Goal: Check status: Check status

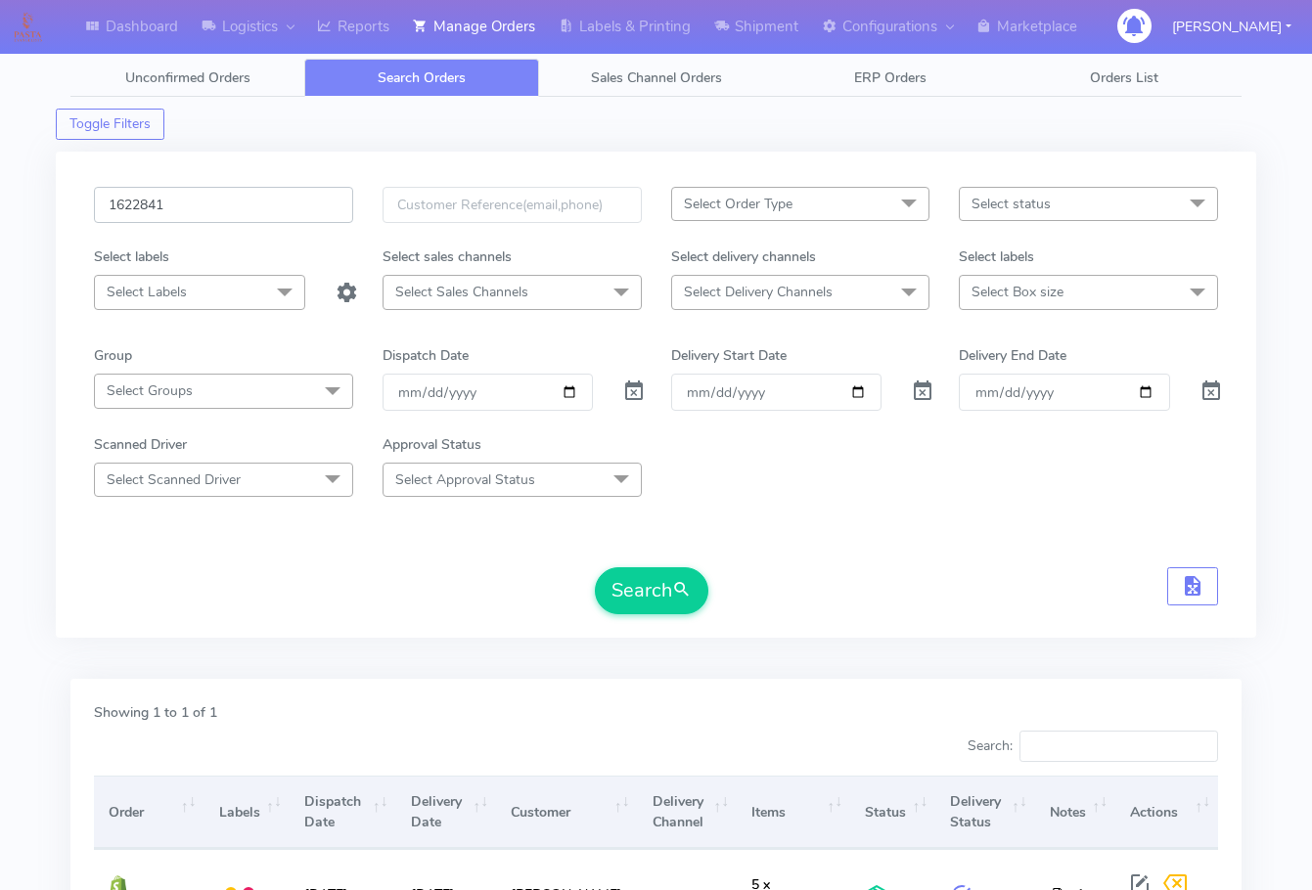
click at [209, 203] on input "1622841" at bounding box center [223, 205] width 259 height 36
paste input "703"
type input "1627031"
click at [644, 581] on button "Search" at bounding box center [651, 590] width 113 height 47
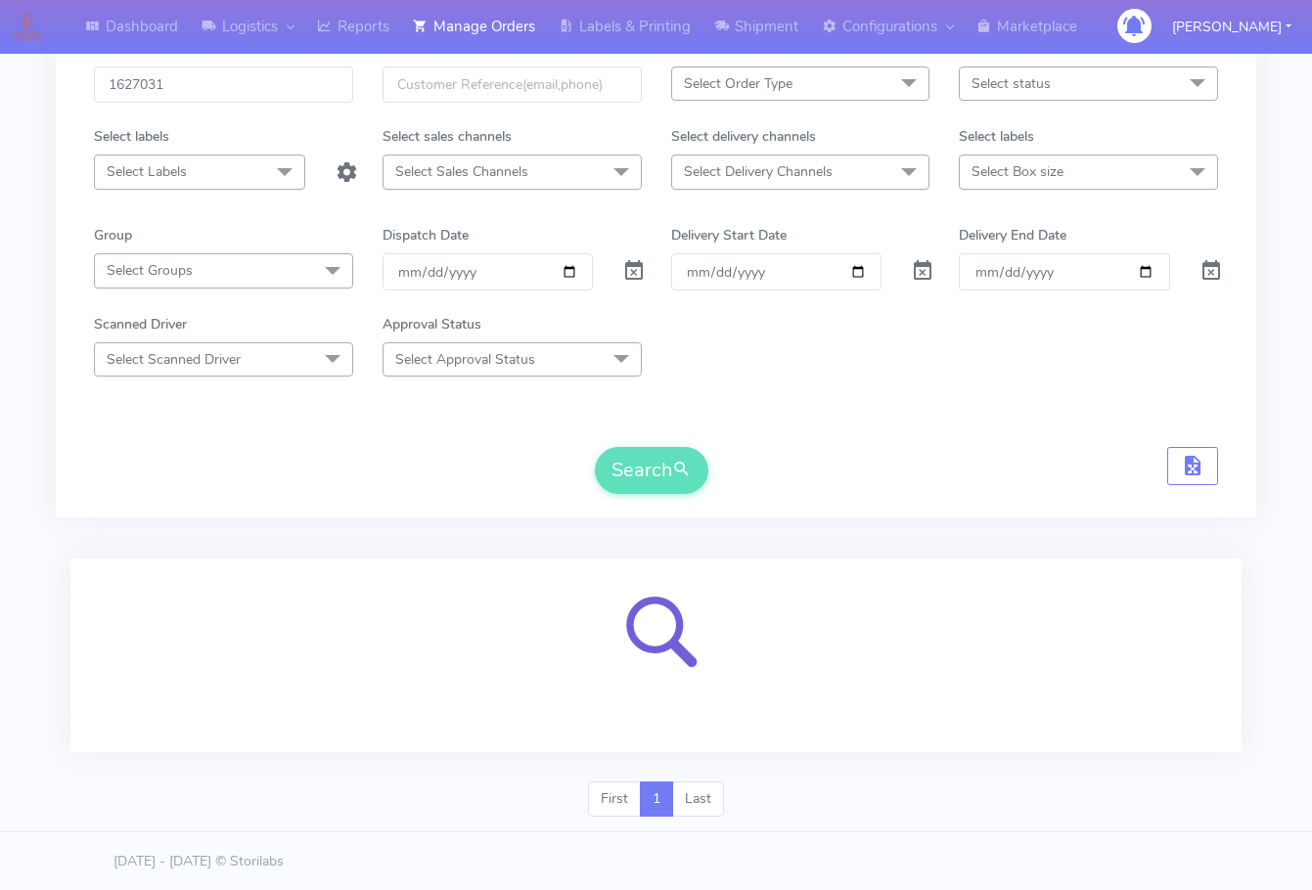
scroll to position [121, 0]
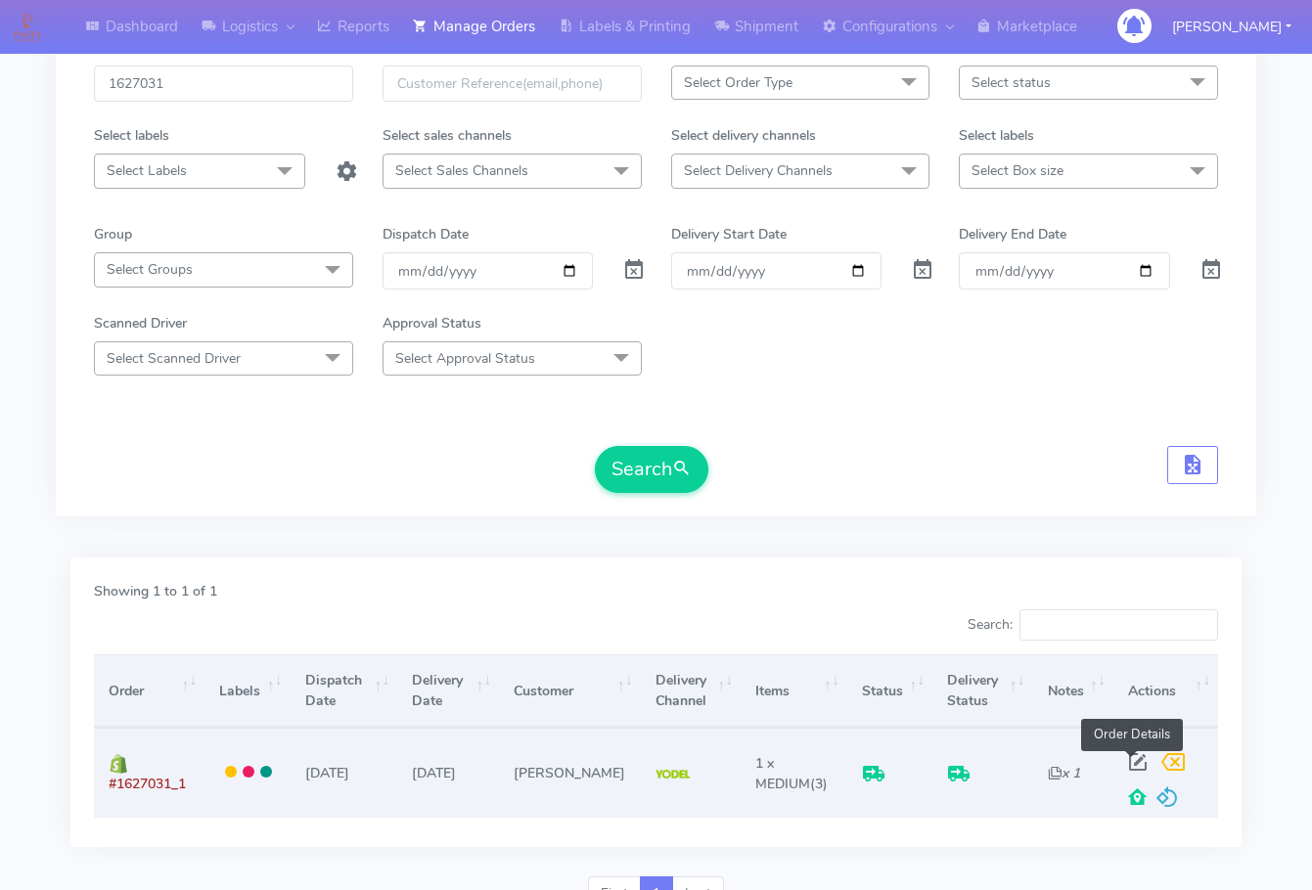
click at [1131, 762] on span at bounding box center [1137, 766] width 35 height 19
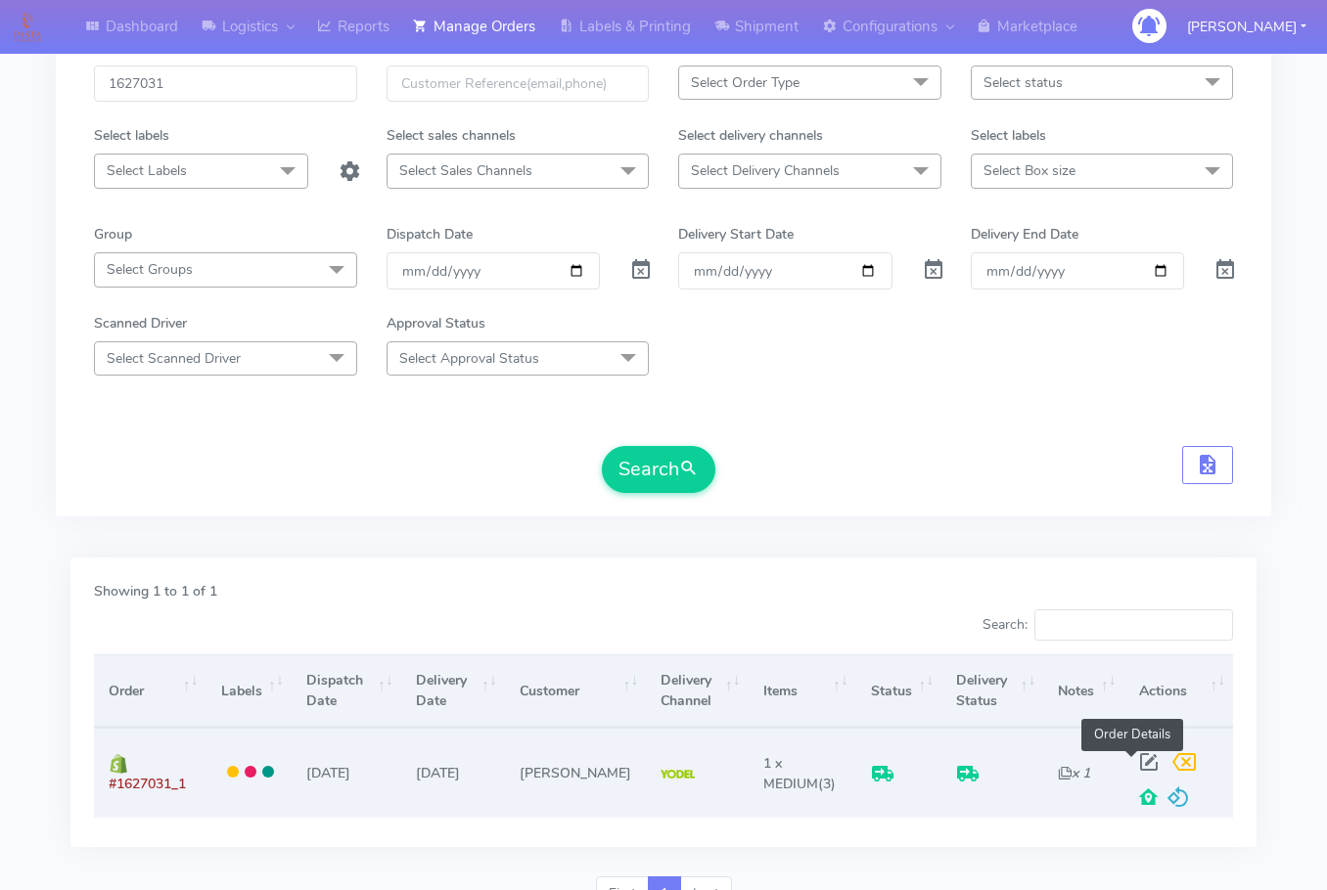
select select "5"
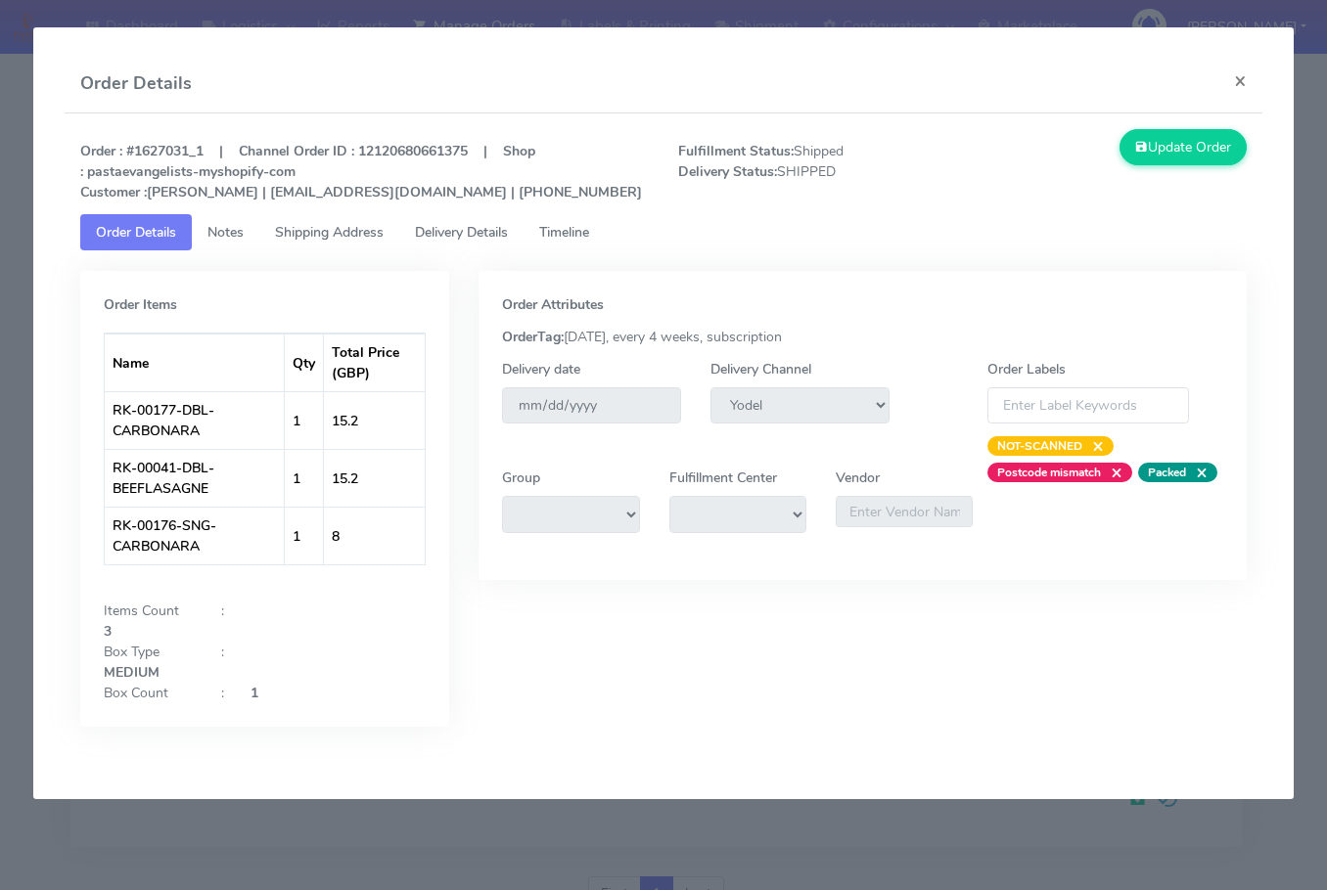
click at [307, 234] on span "Shipping Address" at bounding box center [329, 232] width 109 height 19
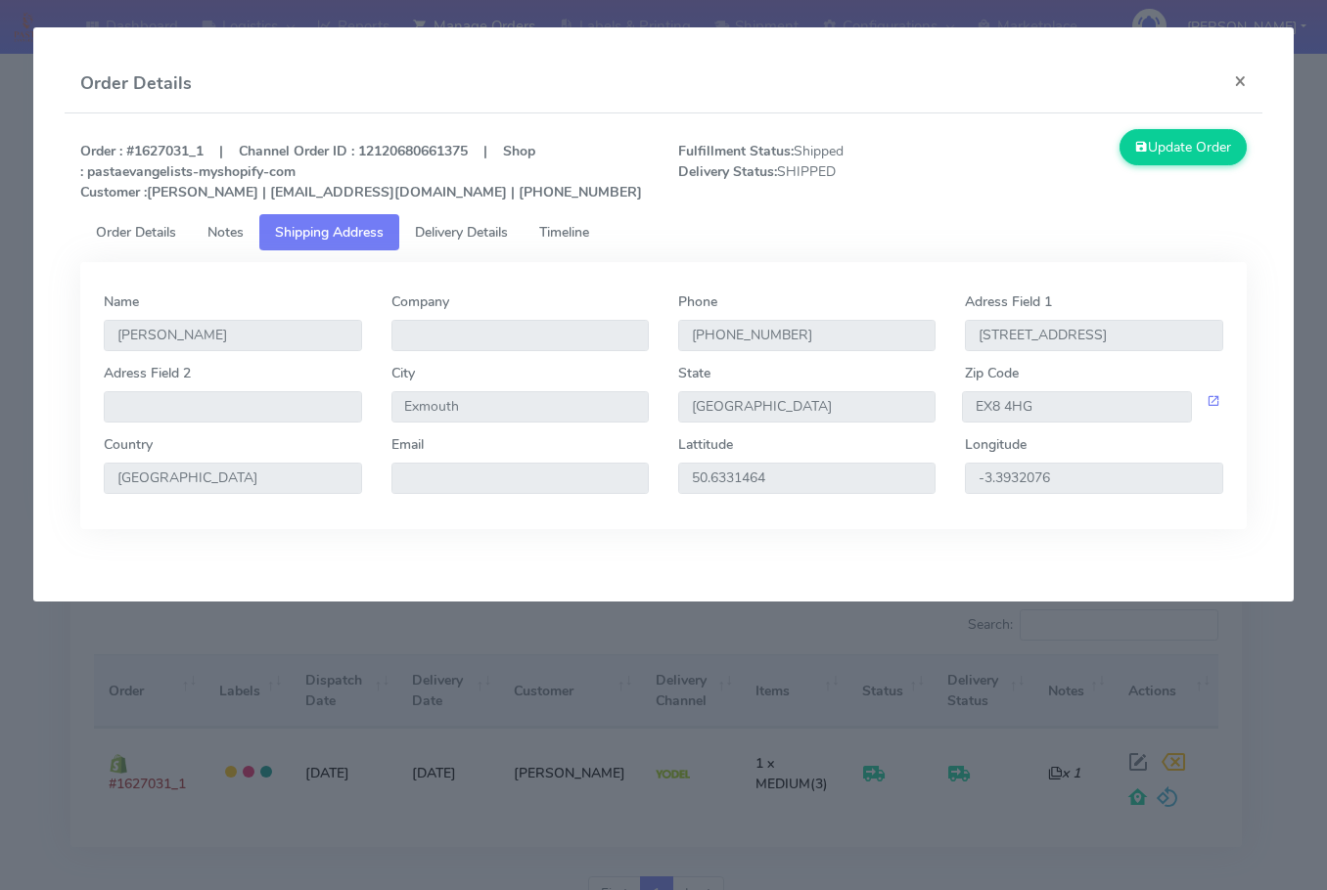
click at [475, 229] on span "Delivery Details" at bounding box center [461, 232] width 93 height 19
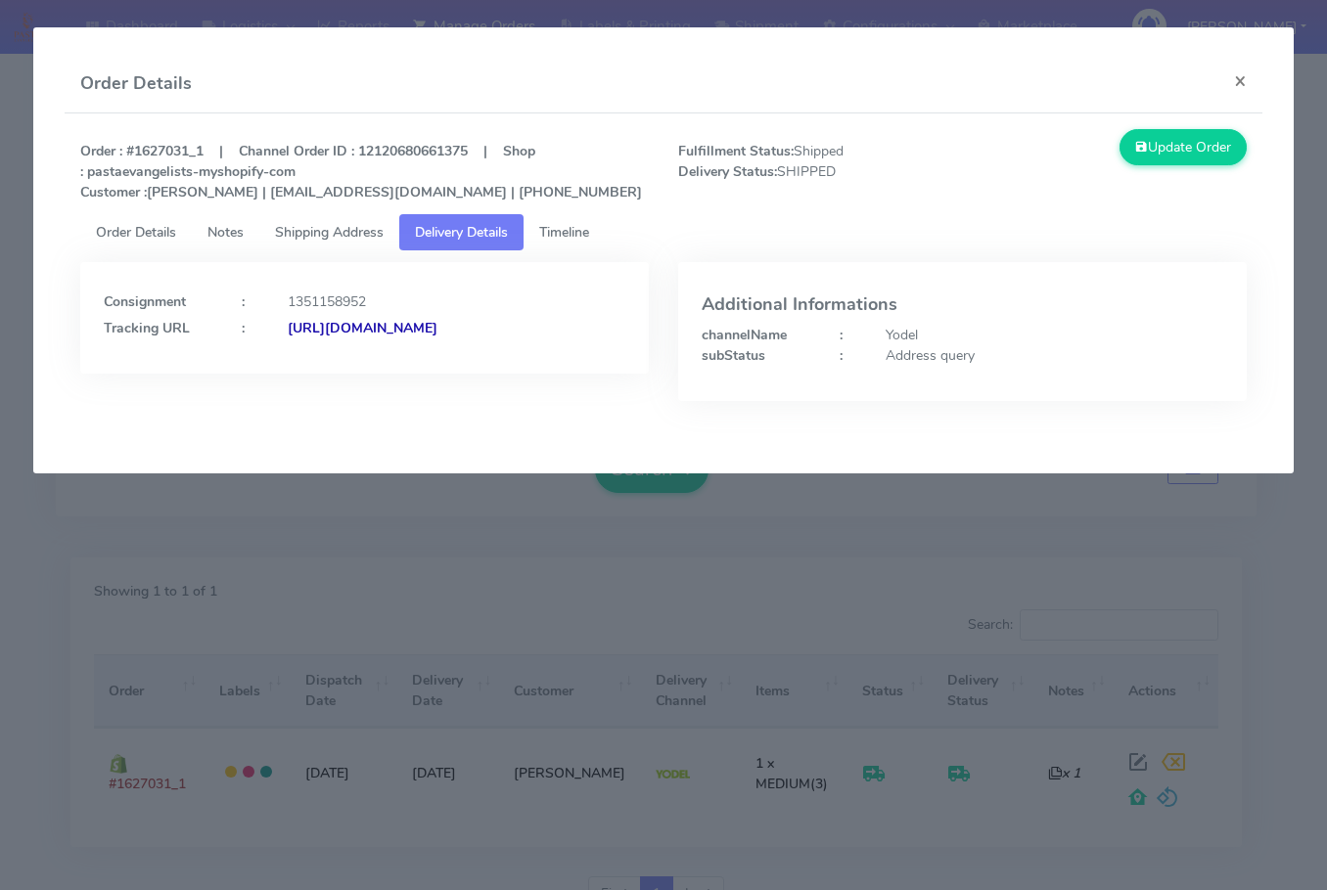
drag, startPoint x: 542, startPoint y: 367, endPoint x: 317, endPoint y: 391, distance: 226.4
click at [317, 374] on div "Consignment : 1351158952 Tracking URL : [URL][DOMAIN_NAME]" at bounding box center [364, 318] width 568 height 112
copy strong "JJD0002249960903182"
drag, startPoint x: 195, startPoint y: 155, endPoint x: 142, endPoint y: 155, distance: 52.8
click at [132, 150] on strong "Order : #1627031_1 | Channel Order ID : 12120680661375 | Shop : pastaevangelist…" at bounding box center [361, 172] width 562 height 60
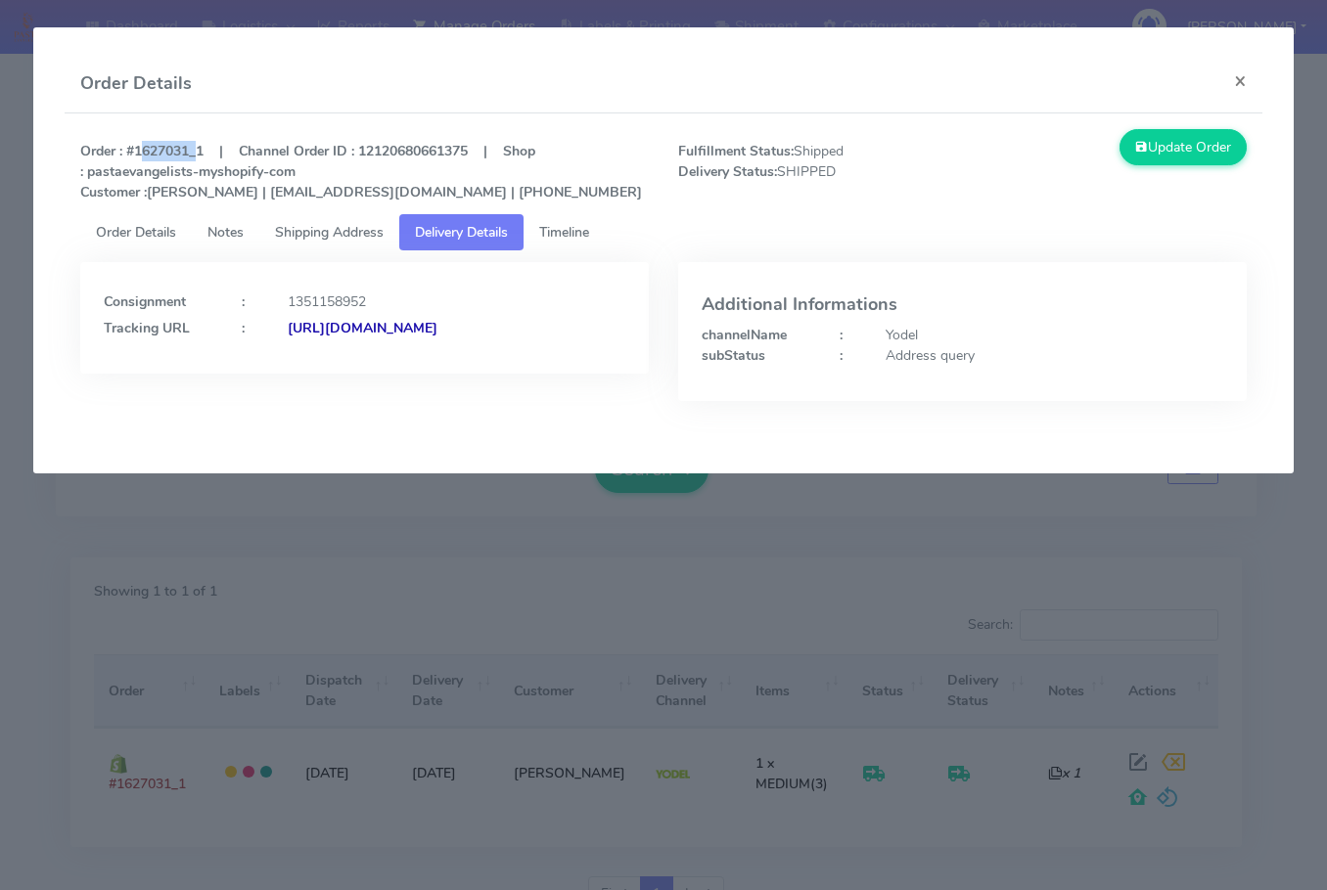
copy strong "1627031"
click at [1239, 80] on button "×" at bounding box center [1240, 81] width 44 height 52
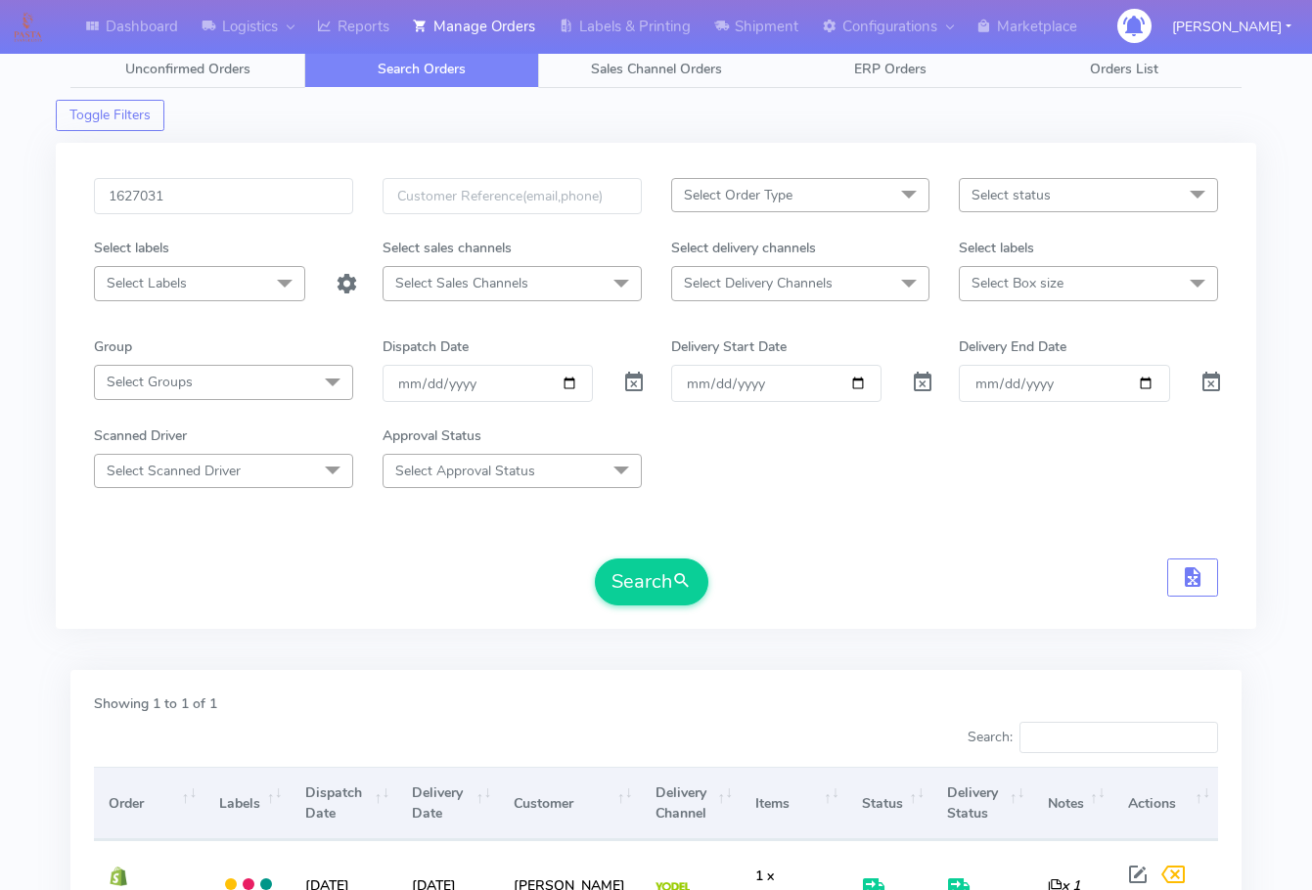
scroll to position [0, 0]
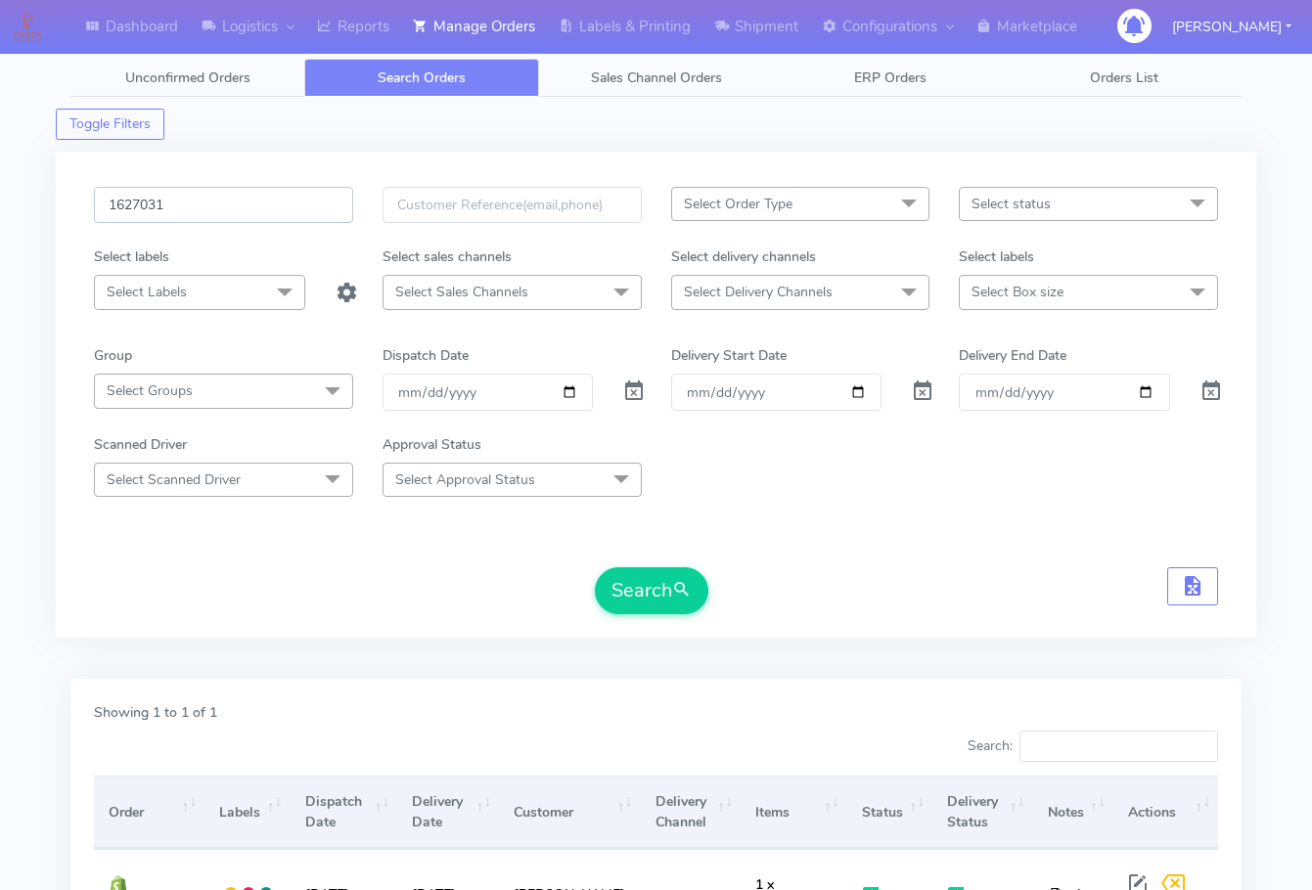
click at [203, 189] on input "1627031" at bounding box center [223, 205] width 259 height 36
paste input "6979"
type input "1626979"
click at [646, 577] on button "Search" at bounding box center [651, 590] width 113 height 47
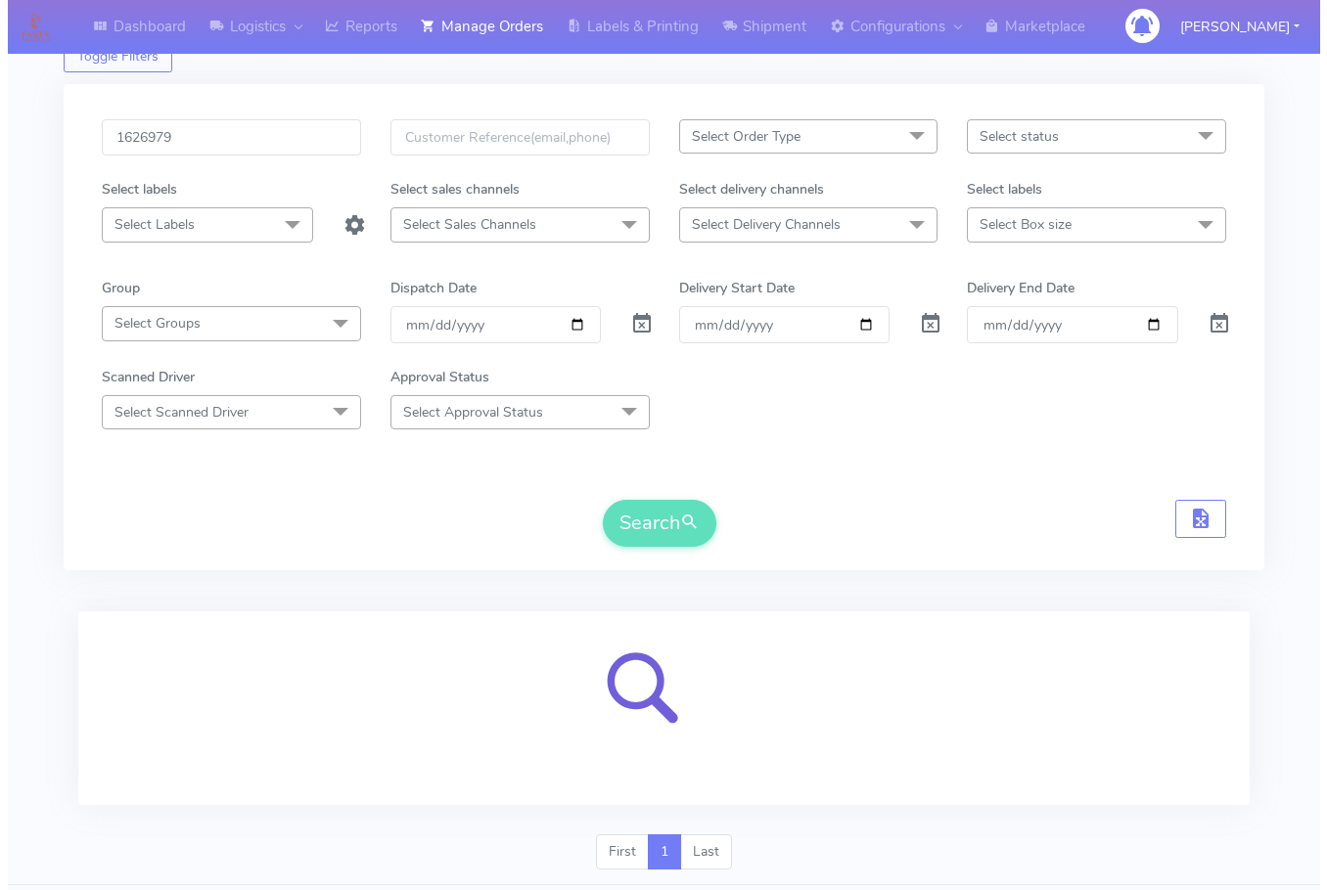
scroll to position [121, 0]
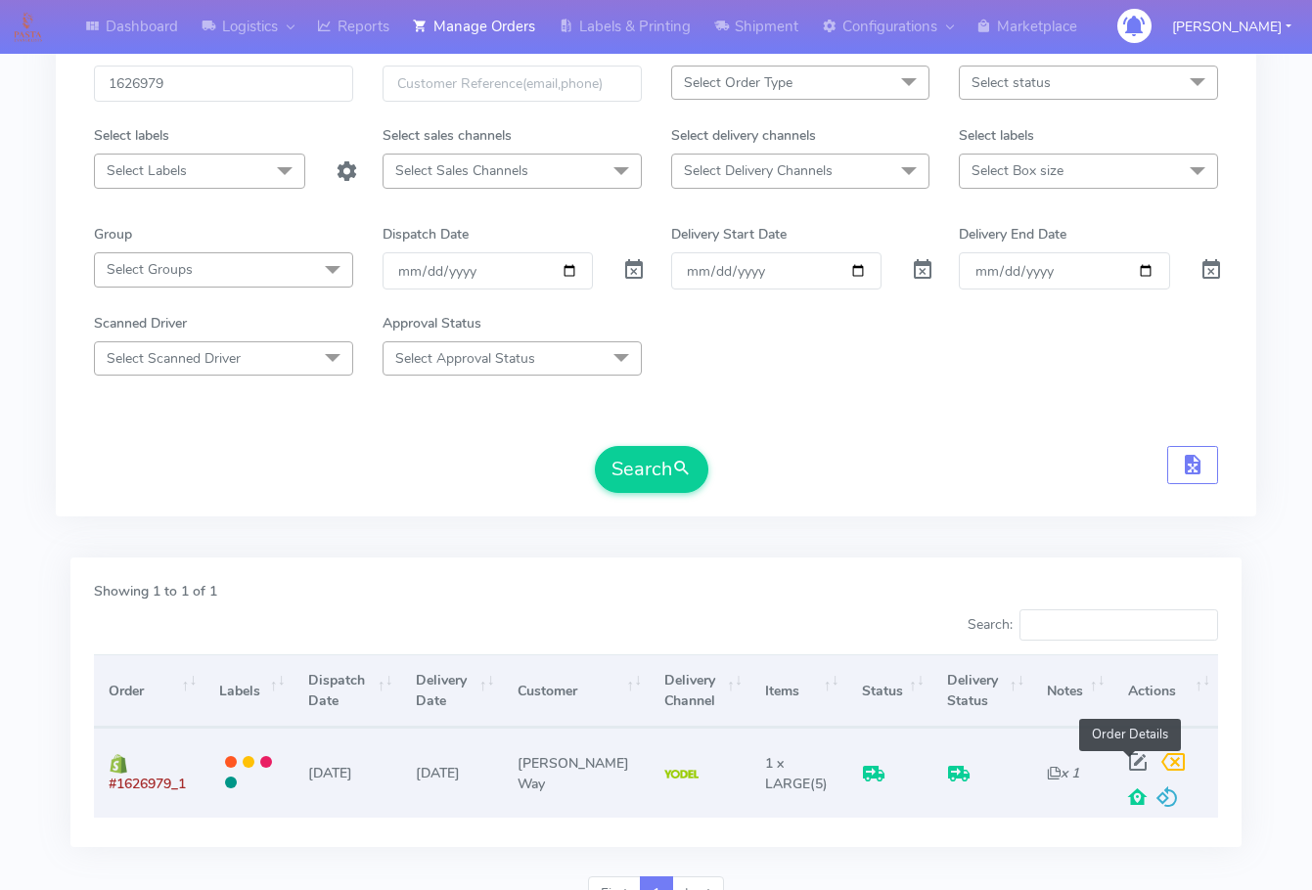
click at [1129, 763] on span at bounding box center [1137, 766] width 35 height 19
select select "5"
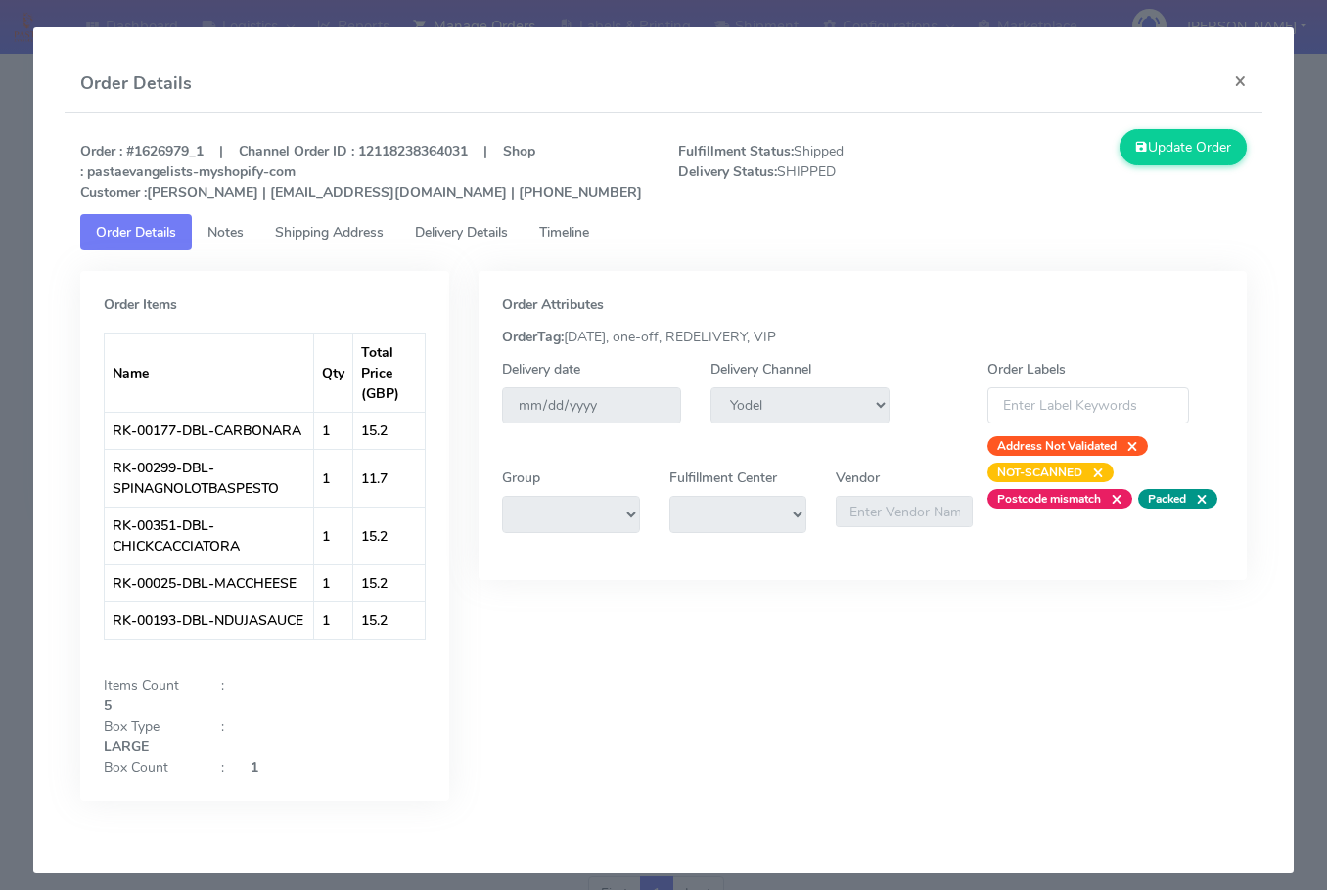
drag, startPoint x: 301, startPoint y: 228, endPoint x: 330, endPoint y: 228, distance: 28.4
click at [302, 228] on span "Shipping Address" at bounding box center [329, 232] width 109 height 19
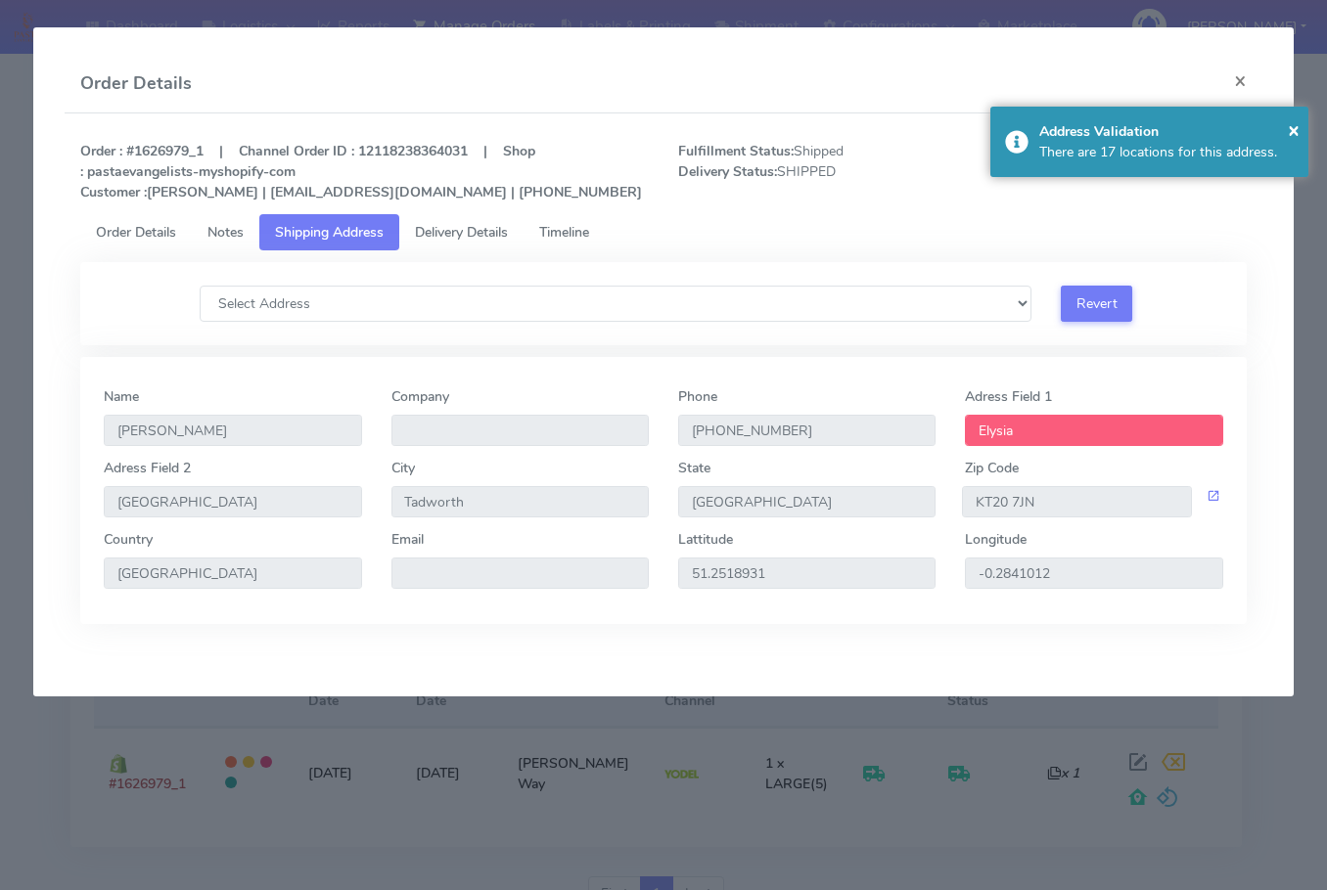
click at [466, 228] on span "Delivery Details" at bounding box center [461, 232] width 93 height 19
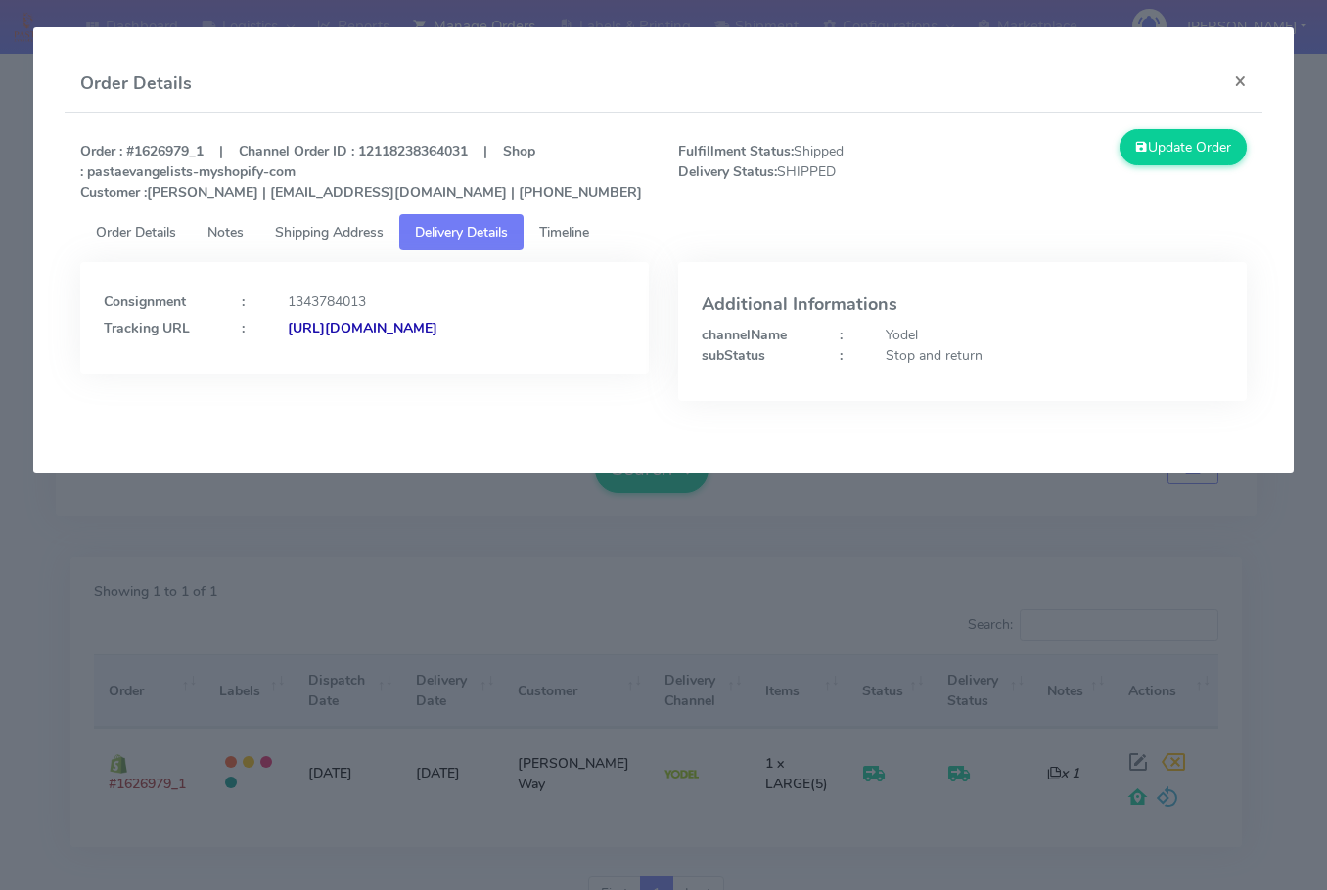
drag, startPoint x: 508, startPoint y: 375, endPoint x: 315, endPoint y: 423, distance: 198.6
click at [315, 423] on div "Consignment : 1343784013 Tracking URL : [URL][DOMAIN_NAME]" at bounding box center [365, 346] width 598 height 168
copy strong "JJD0002249960902739"
click at [1226, 79] on button "×" at bounding box center [1240, 81] width 44 height 52
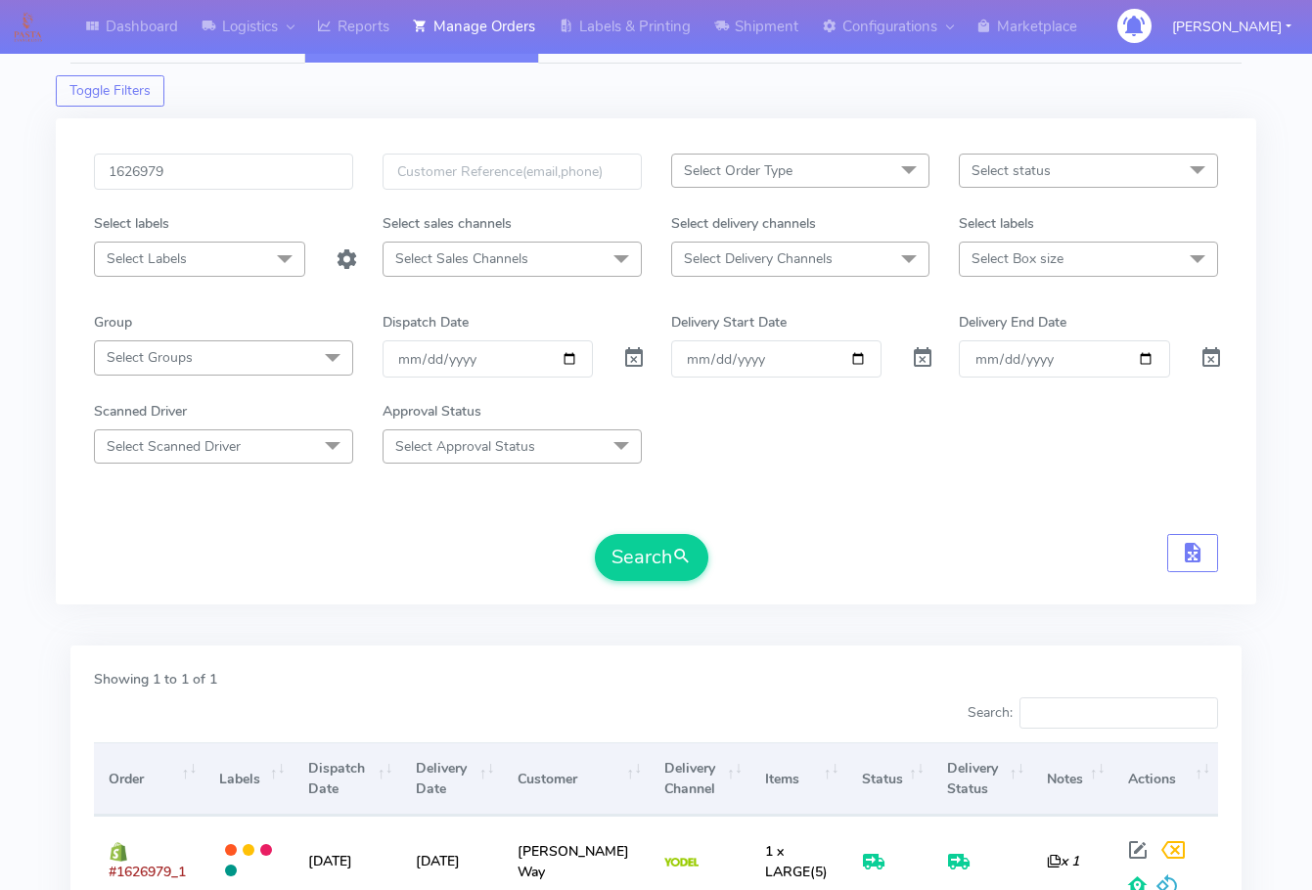
scroll to position [0, 0]
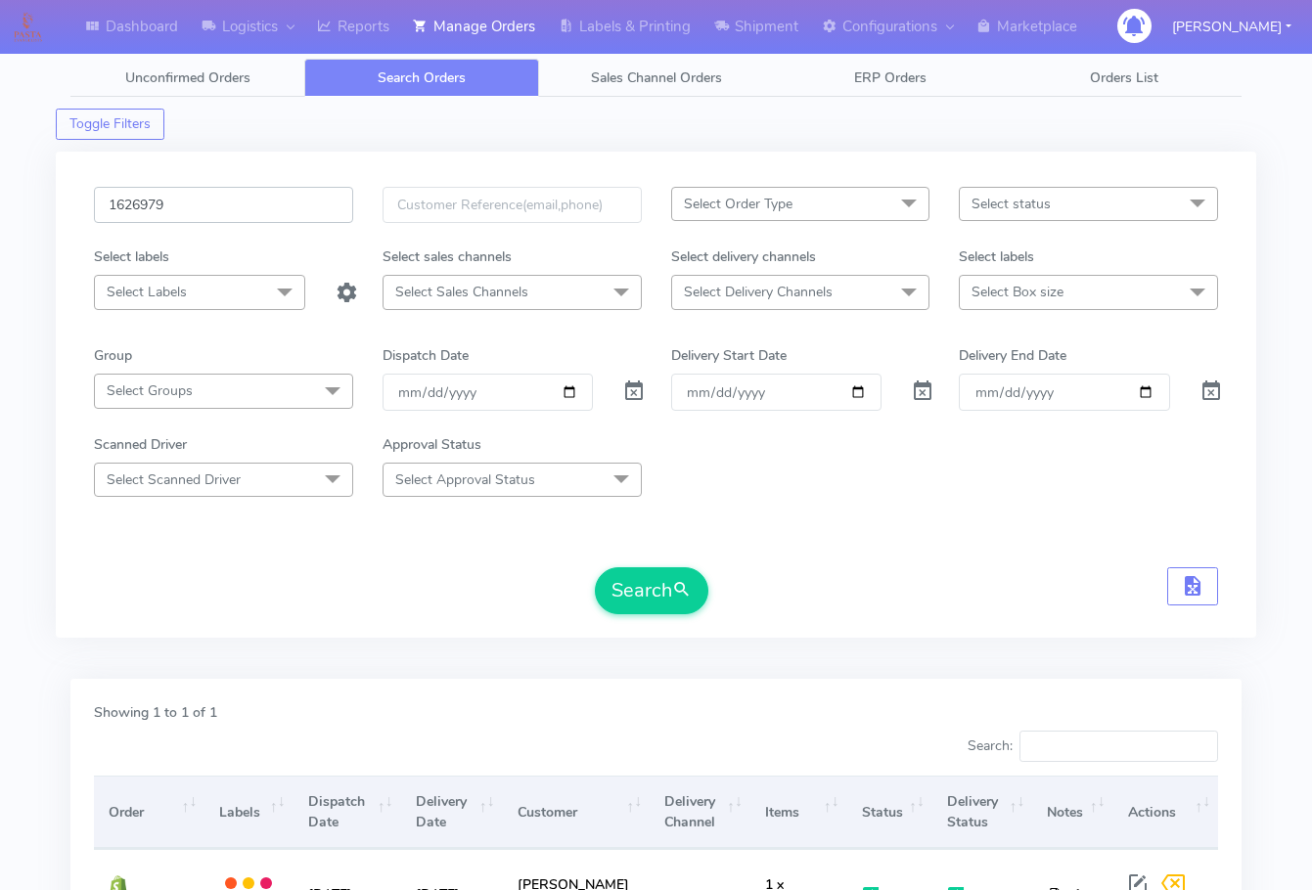
click at [248, 198] on input "1626979" at bounding box center [223, 205] width 259 height 36
paste input "368"
type input "1626368"
click at [648, 575] on button "Search" at bounding box center [651, 590] width 113 height 47
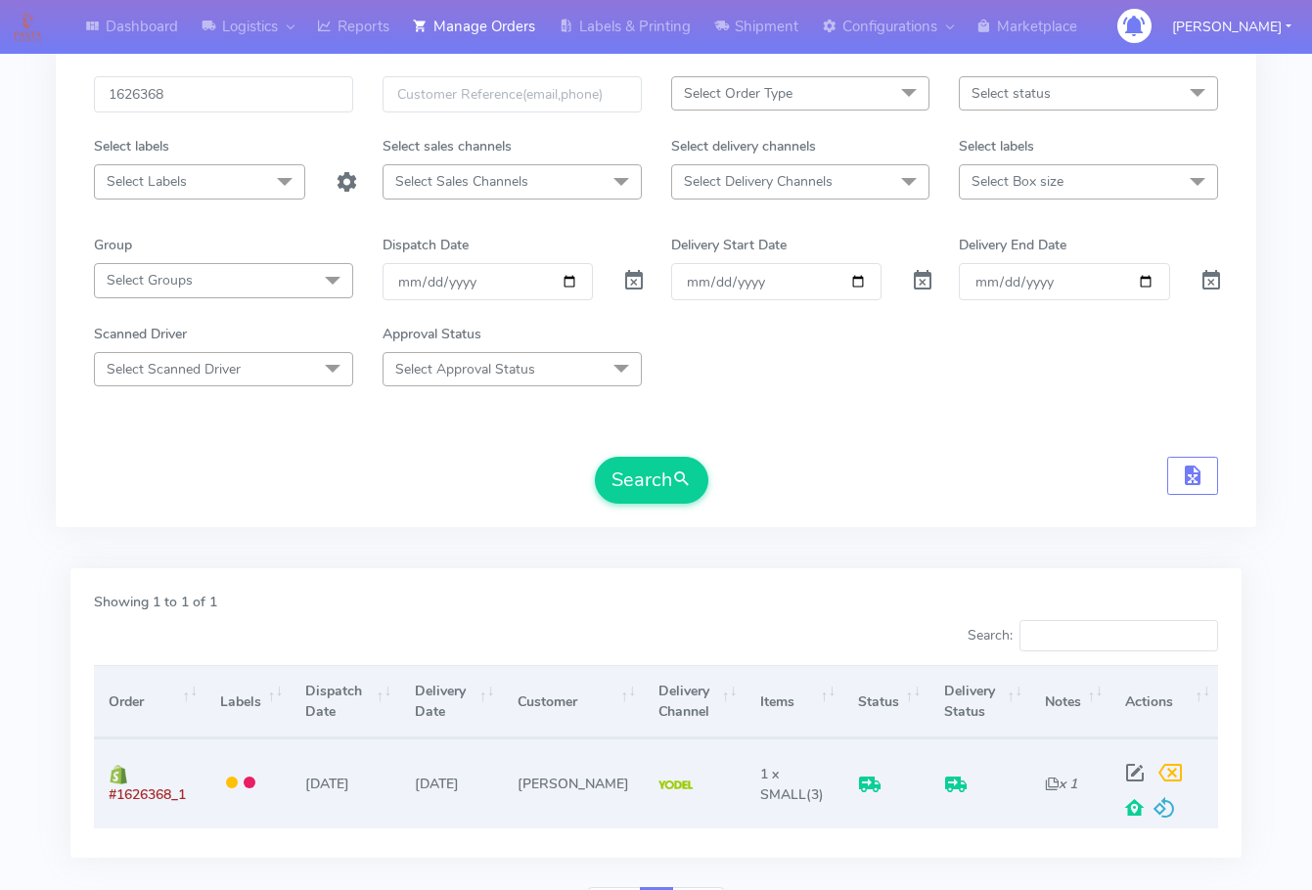
scroll to position [216, 0]
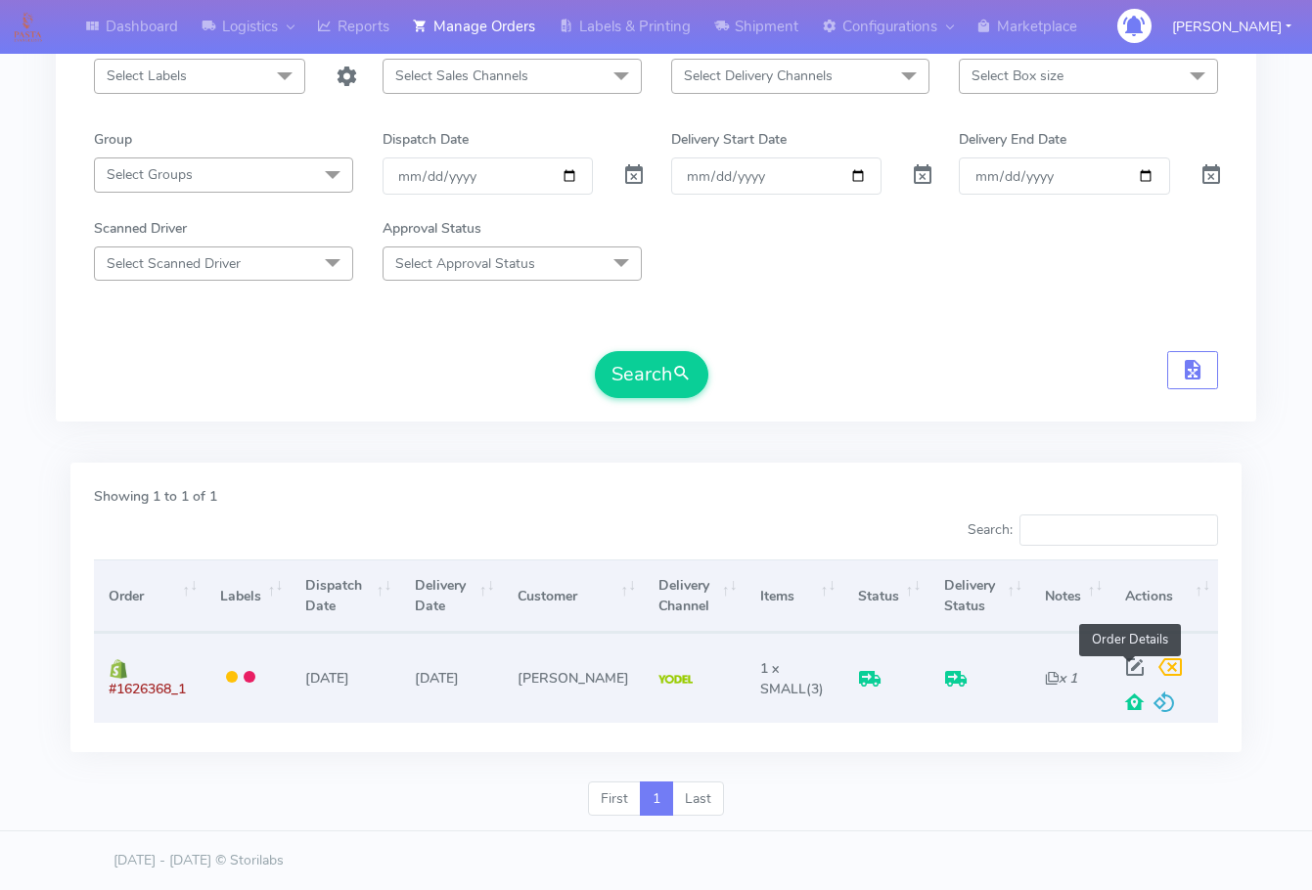
click at [1127, 664] on span at bounding box center [1134, 671] width 35 height 19
select select "5"
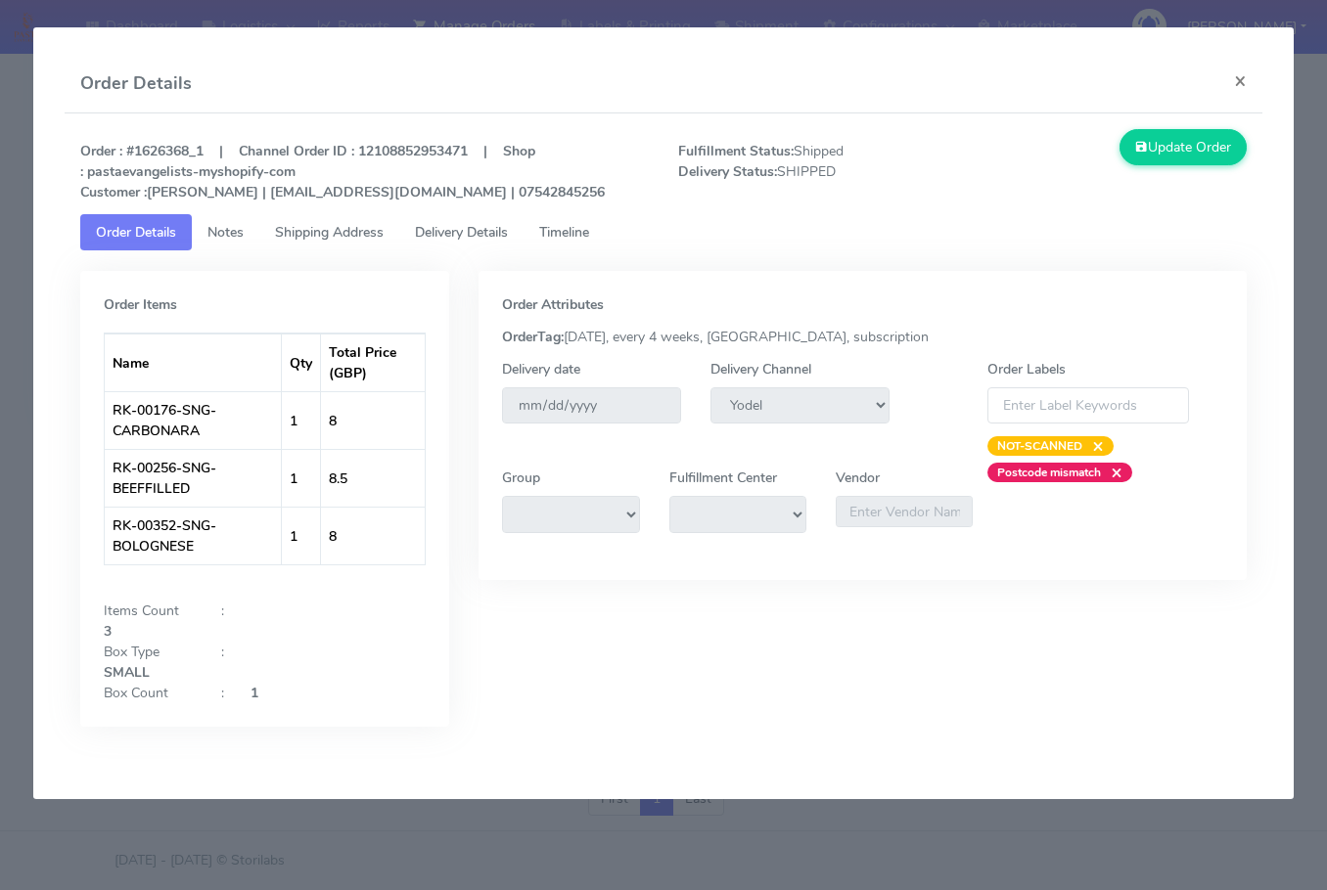
drag, startPoint x: 331, startPoint y: 231, endPoint x: 416, endPoint y: 229, distance: 85.1
click at [333, 231] on span "Shipping Address" at bounding box center [329, 232] width 109 height 19
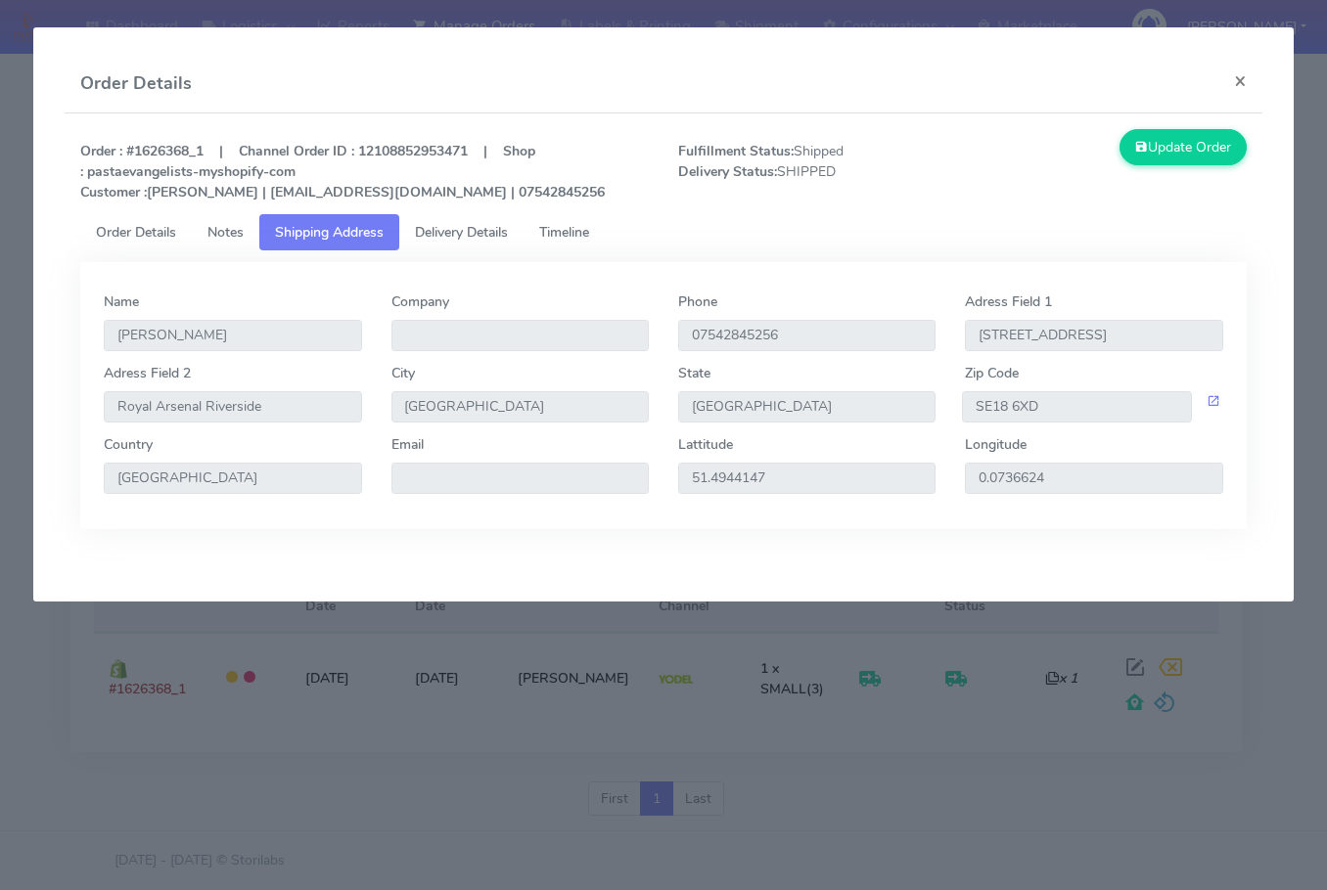
click at [446, 228] on span "Delivery Details" at bounding box center [461, 232] width 93 height 19
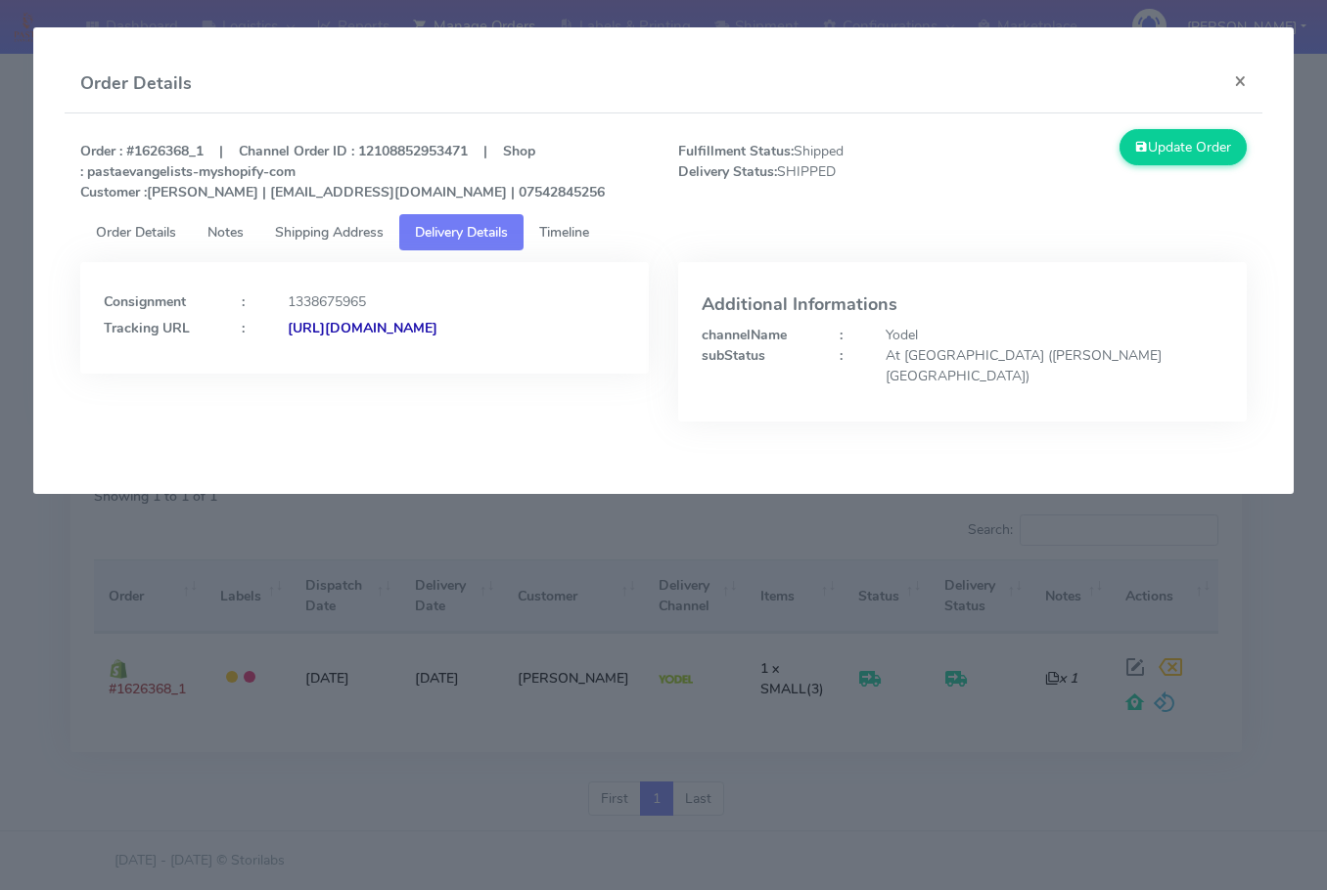
drag, startPoint x: 552, startPoint y: 378, endPoint x: 310, endPoint y: 415, distance: 244.5
click at [310, 415] on div "Consignment : 1338675965 Tracking URL : [URL][DOMAIN_NAME]" at bounding box center [365, 356] width 598 height 189
click at [536, 361] on div "Consignment : 1338675965 Tracking URL : [URL][DOMAIN_NAME]" at bounding box center [364, 318] width 568 height 112
drag, startPoint x: 572, startPoint y: 362, endPoint x: 317, endPoint y: 417, distance: 261.2
click at [317, 417] on div "Consignment : 1338675965 Tracking URL : [URL][DOMAIN_NAME]" at bounding box center [365, 356] width 598 height 189
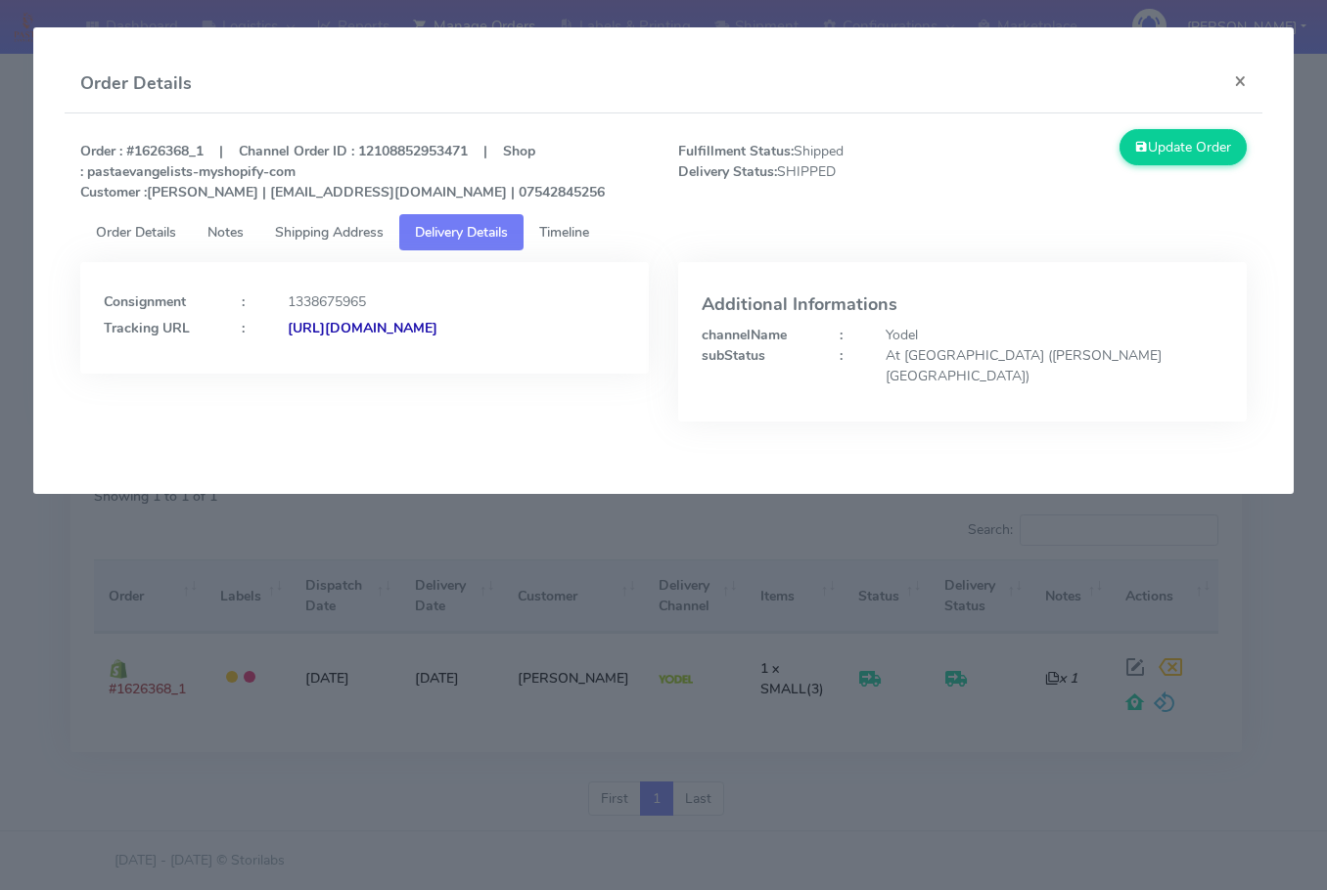
copy strong "JJD0002249960902343"
click at [1233, 77] on button "×" at bounding box center [1240, 81] width 44 height 52
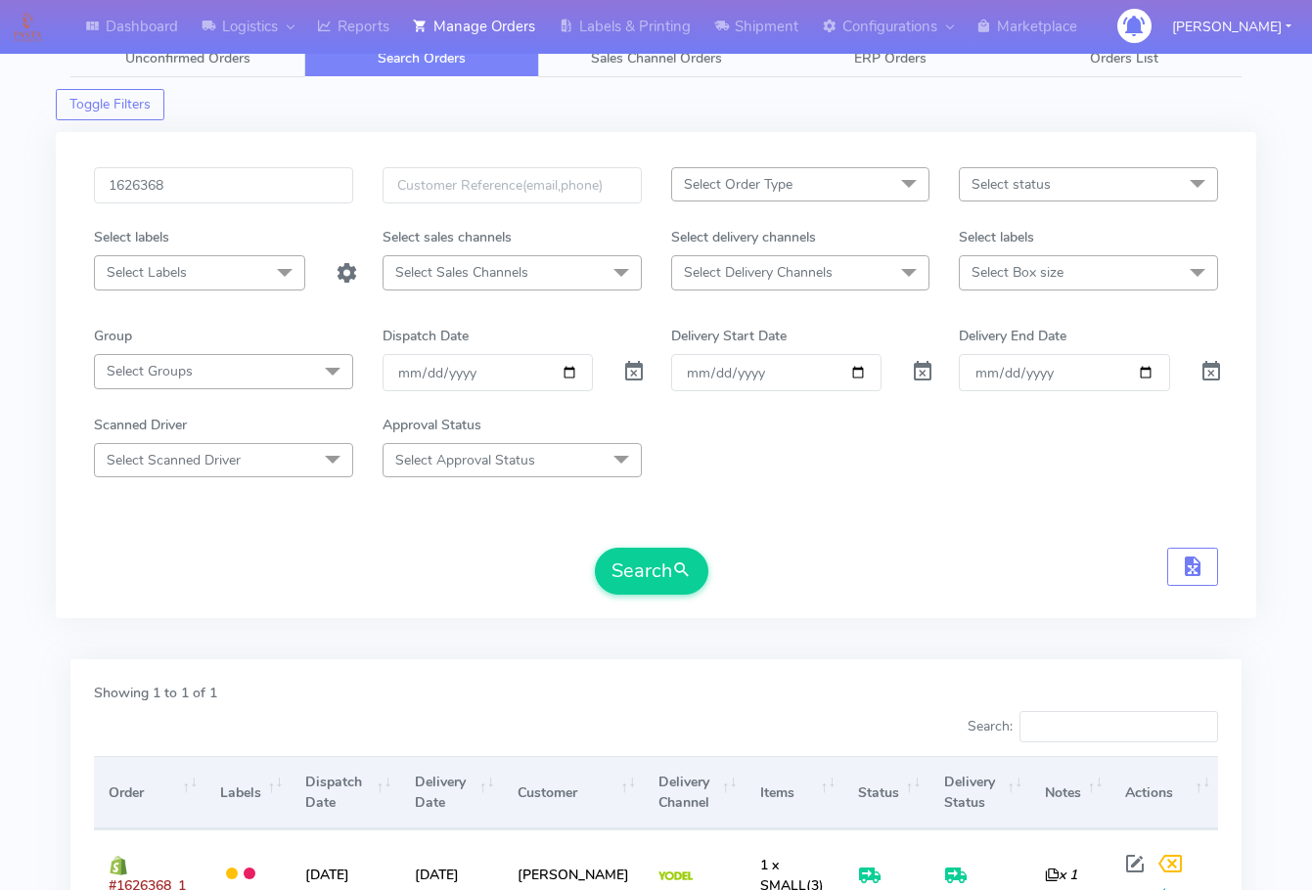
scroll to position [0, 0]
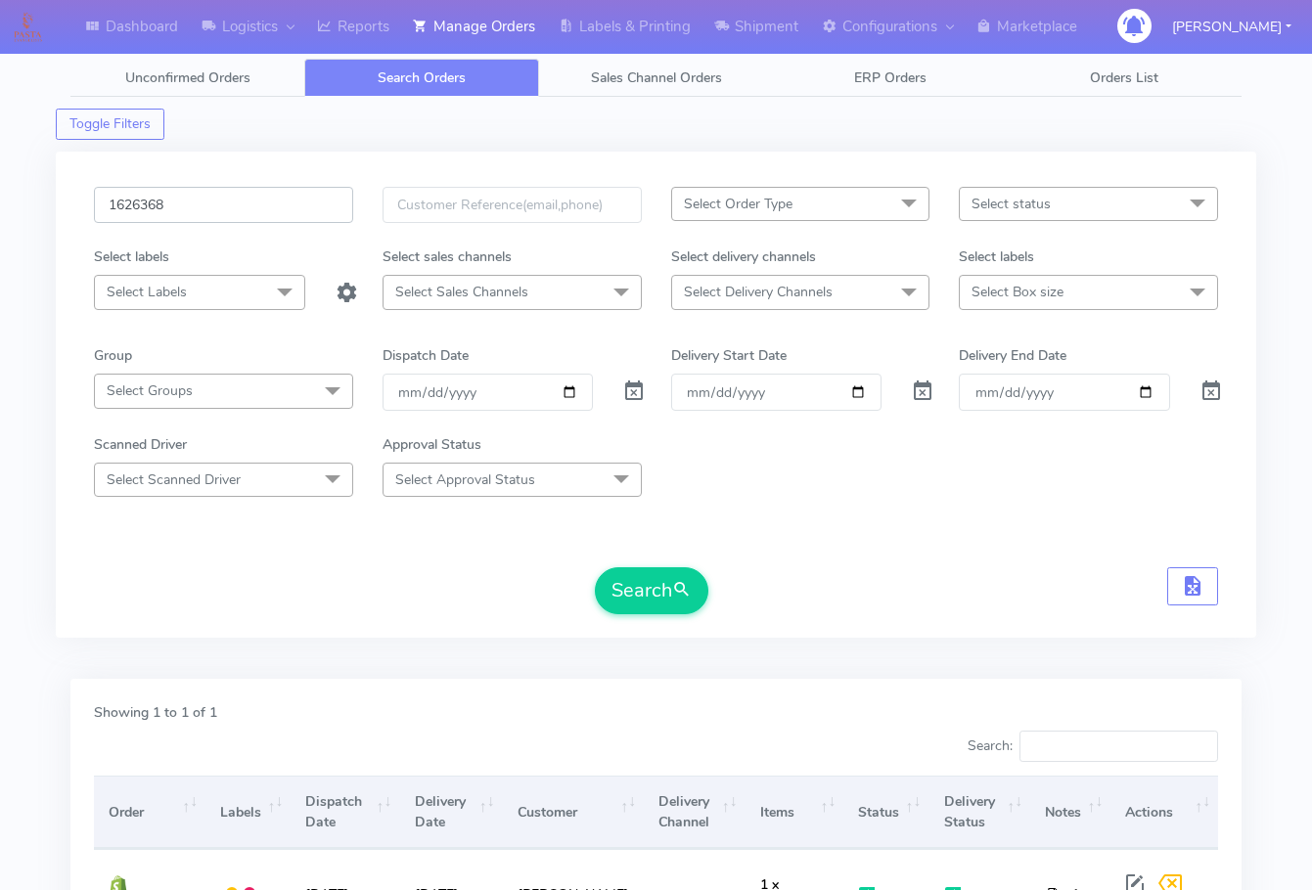
click at [236, 205] on input "1626368" at bounding box center [223, 205] width 259 height 36
paste input "264"
click at [660, 595] on button "Search" at bounding box center [651, 590] width 113 height 47
click at [222, 218] on input "1626264" at bounding box center [223, 205] width 259 height 36
paste input "text"
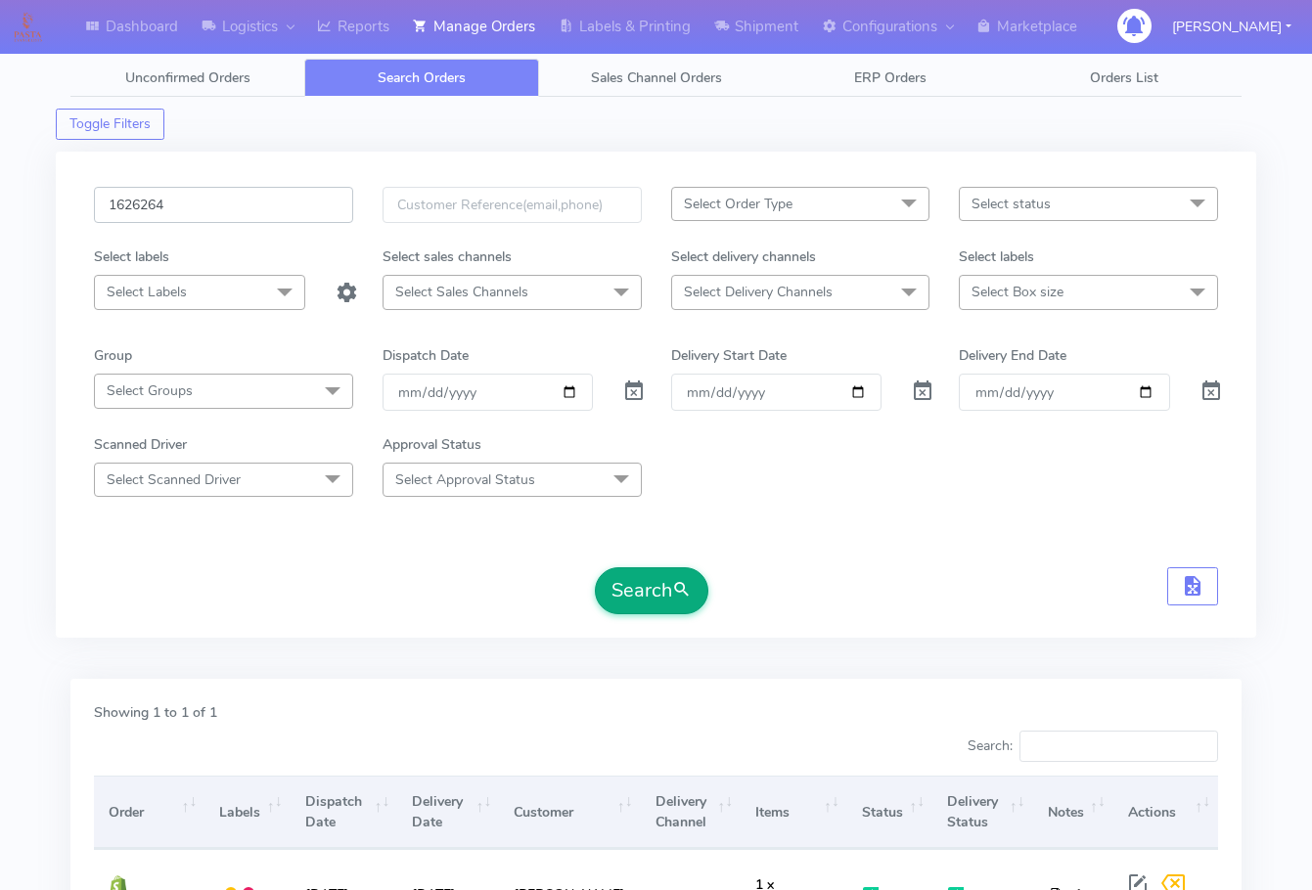
type input "1626264"
click at [627, 585] on button "Search" at bounding box center [651, 590] width 113 height 47
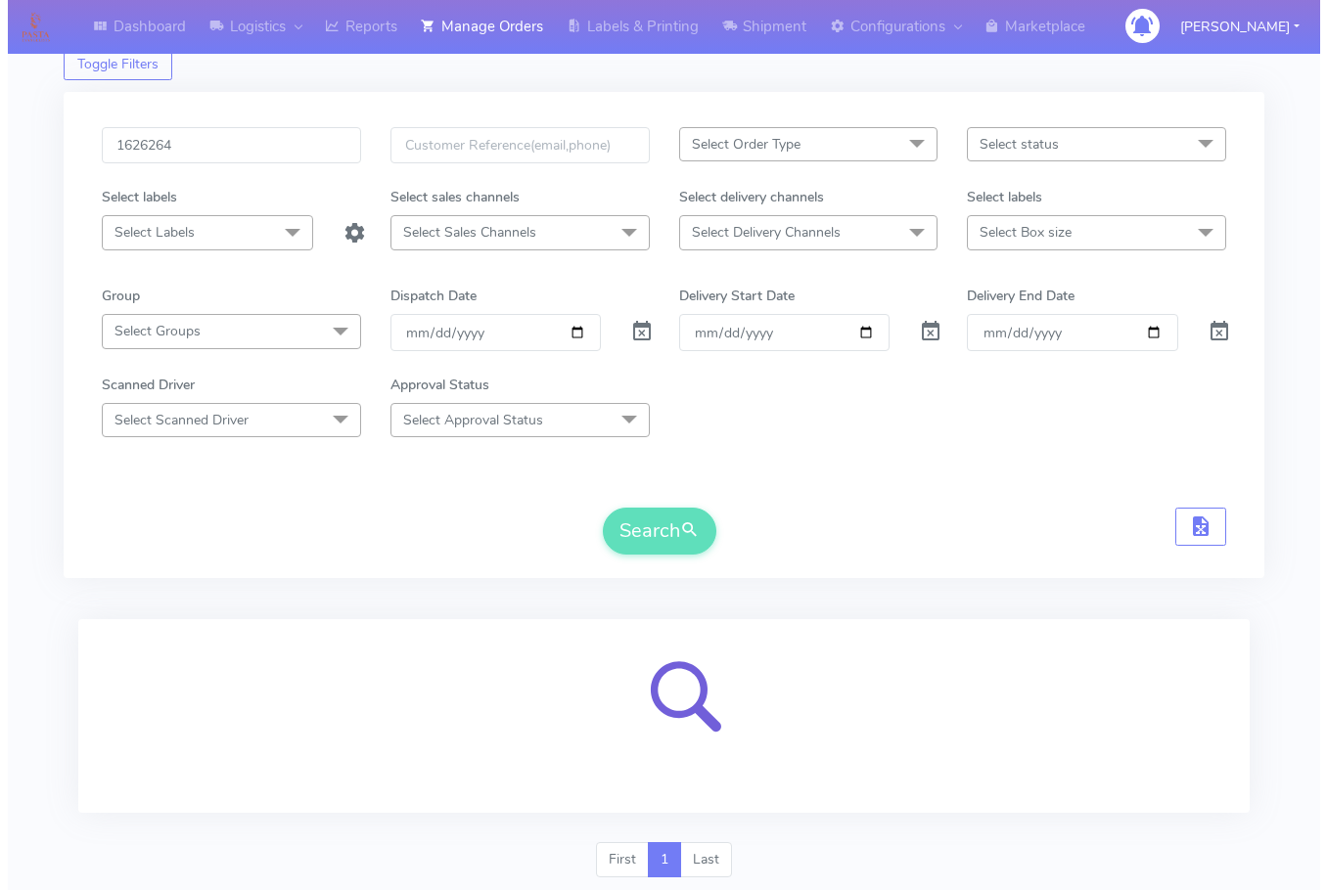
scroll to position [121, 0]
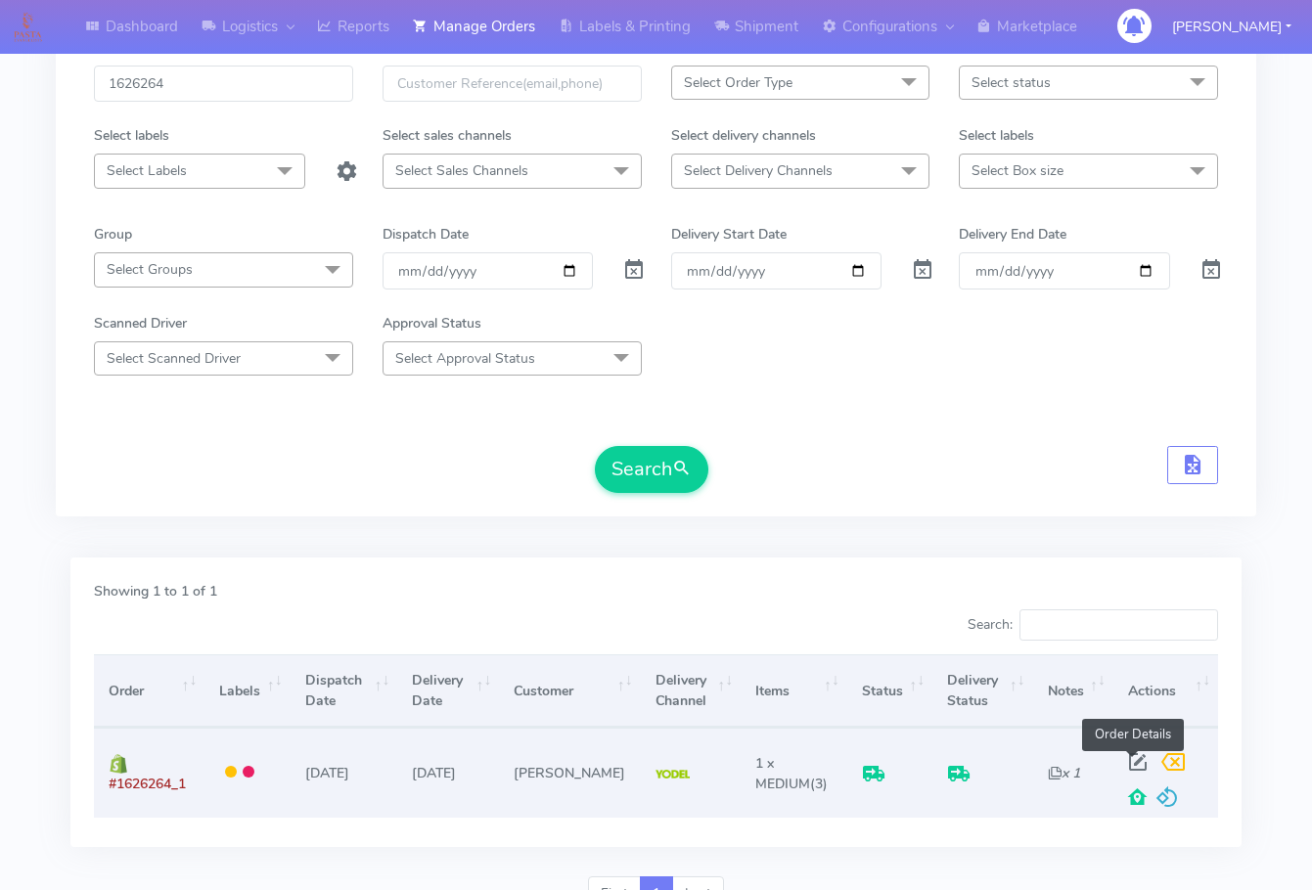
click at [1131, 757] on span at bounding box center [1137, 766] width 35 height 19
select select "5"
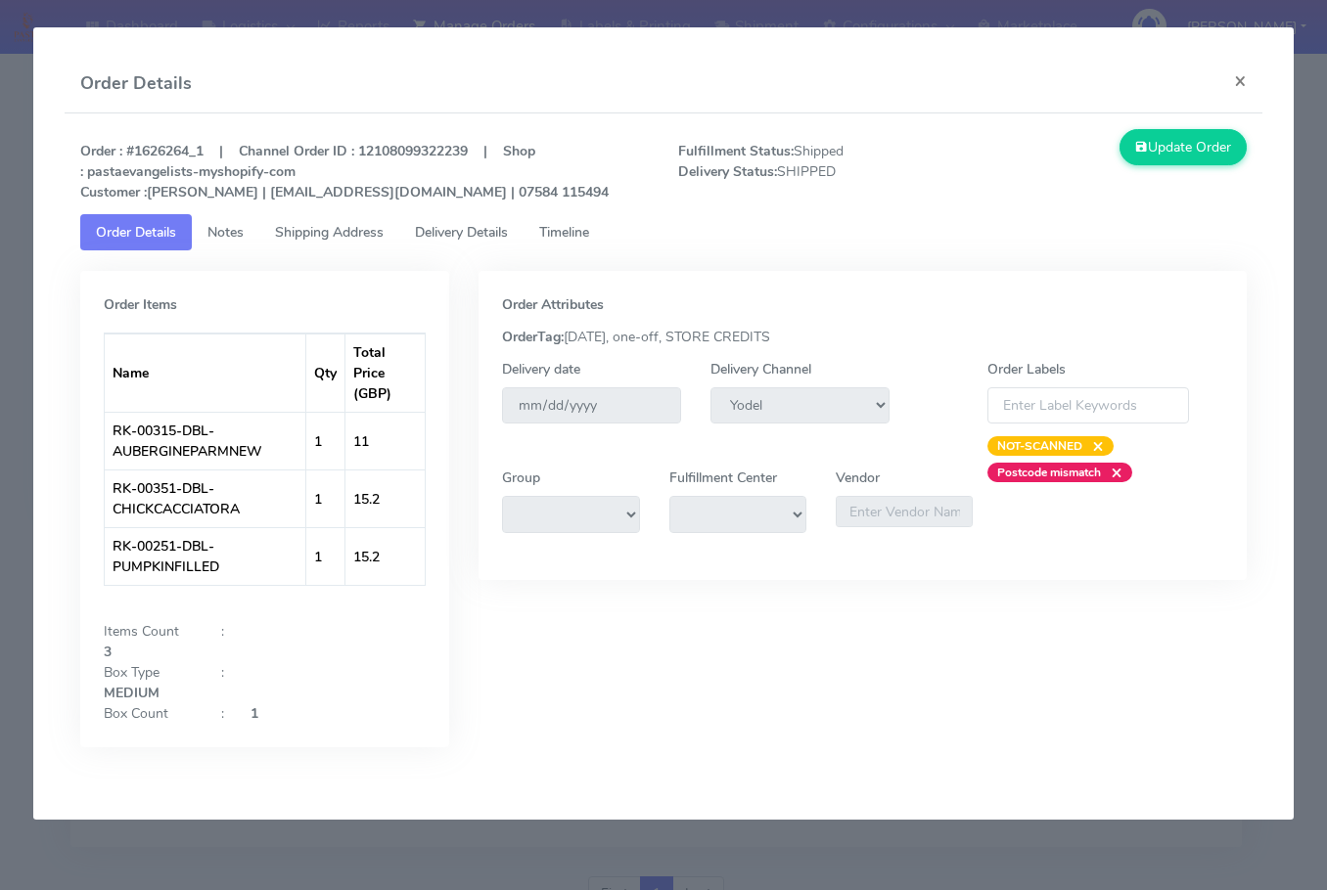
click at [302, 234] on span "Shipping Address" at bounding box center [329, 232] width 109 height 19
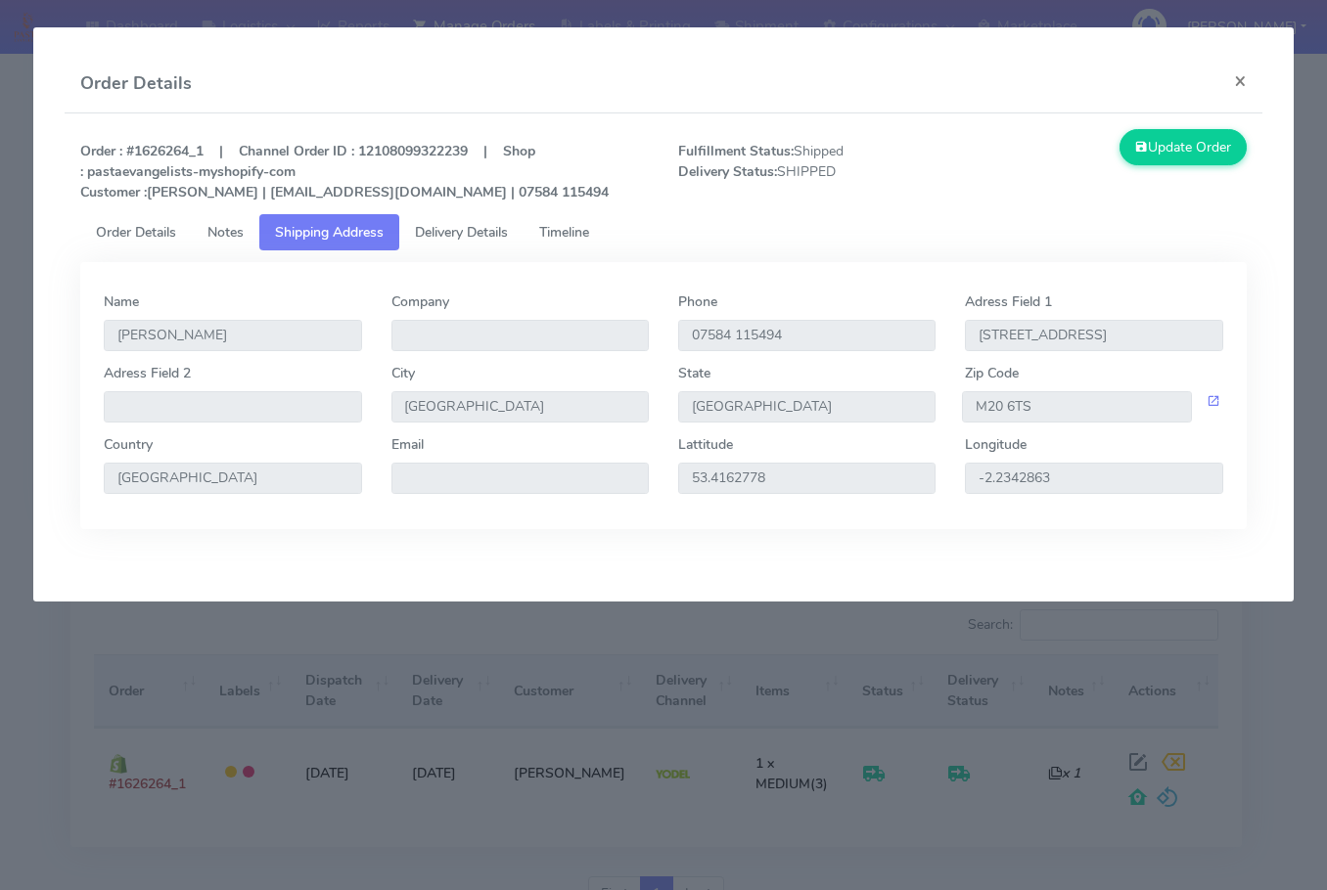
click at [474, 234] on span "Delivery Details" at bounding box center [461, 232] width 93 height 19
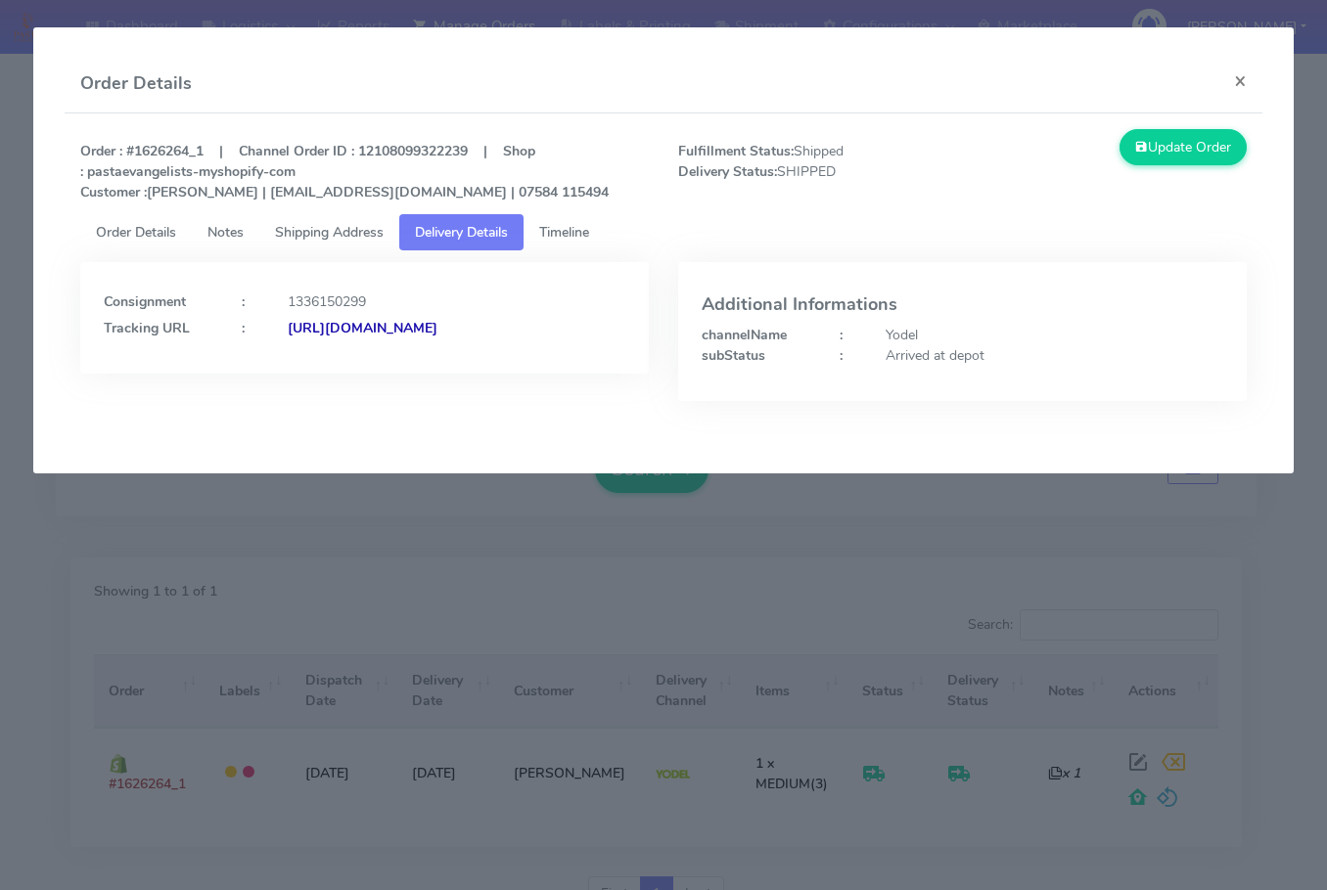
drag, startPoint x: 522, startPoint y: 379, endPoint x: 316, endPoint y: 405, distance: 208.1
click at [316, 405] on div "Consignment : 1336150299 Tracking URL : [URL][DOMAIN_NAME]" at bounding box center [365, 346] width 598 height 168
copy strong "JJD0002249960902095"
click at [1251, 72] on button "×" at bounding box center [1240, 81] width 44 height 52
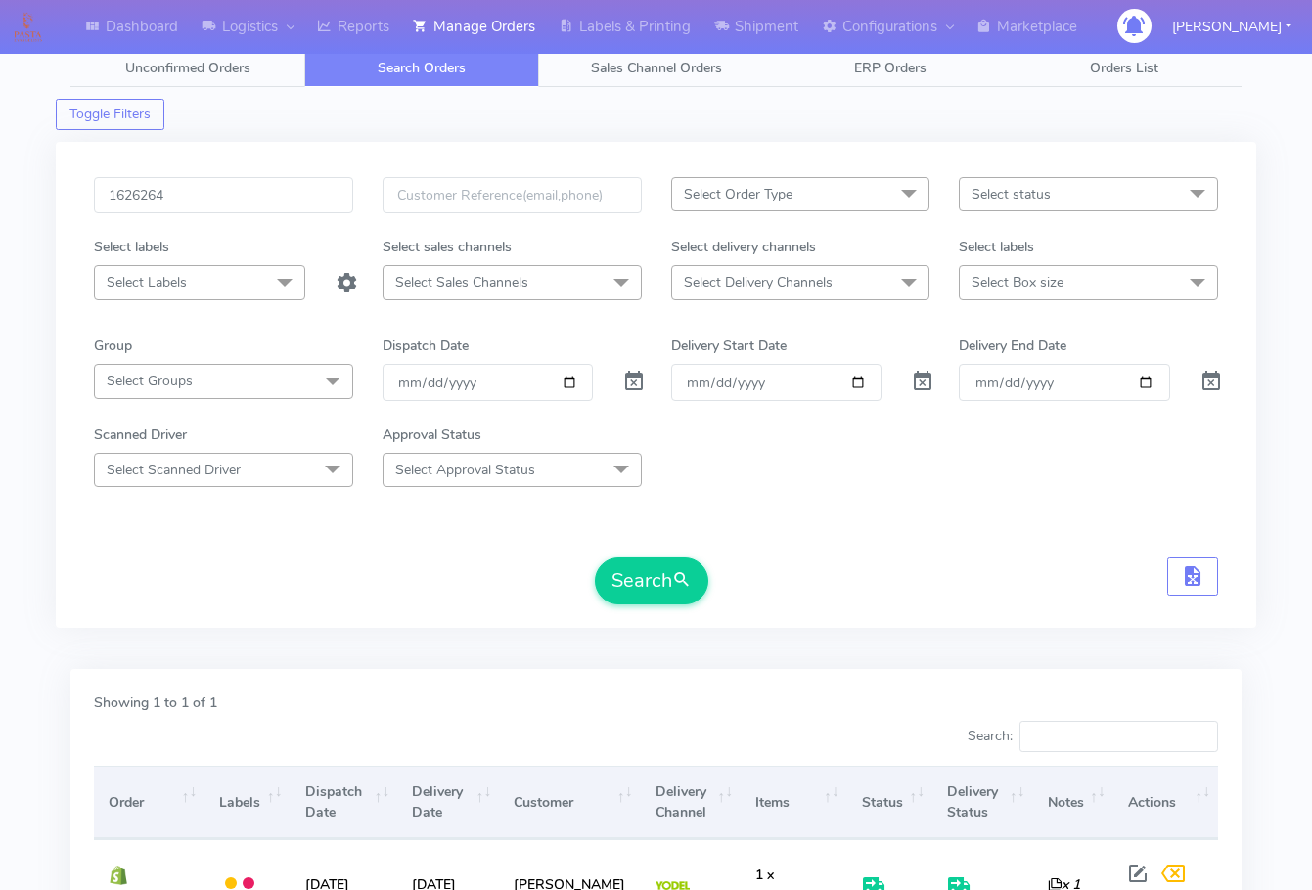
scroll to position [0, 0]
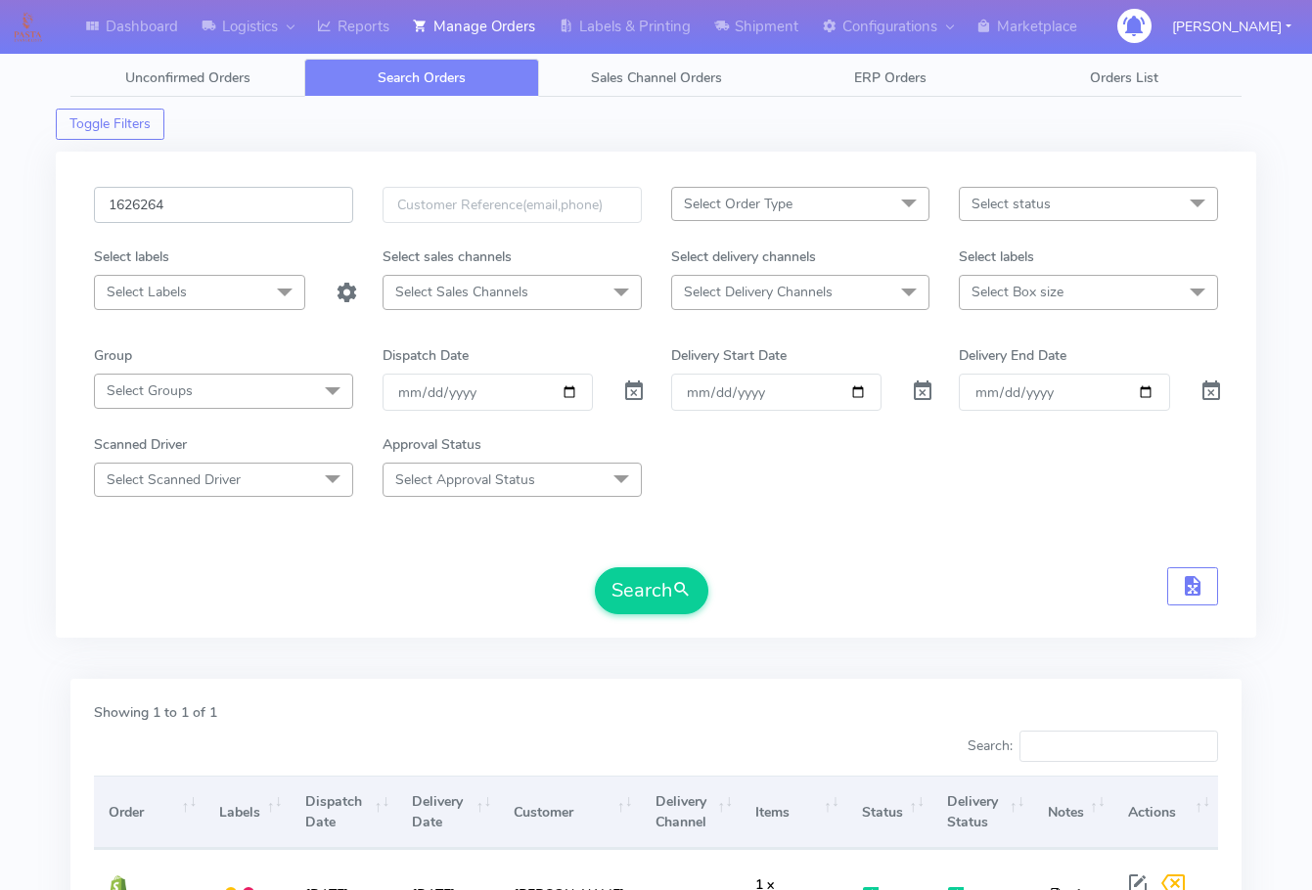
click at [191, 204] on input "1626264" at bounding box center [223, 205] width 259 height 36
paste input "76"
type input "1626276"
drag, startPoint x: 656, startPoint y: 571, endPoint x: 5, endPoint y: 571, distance: 651.6
click at [656, 571] on button "Search" at bounding box center [651, 590] width 113 height 47
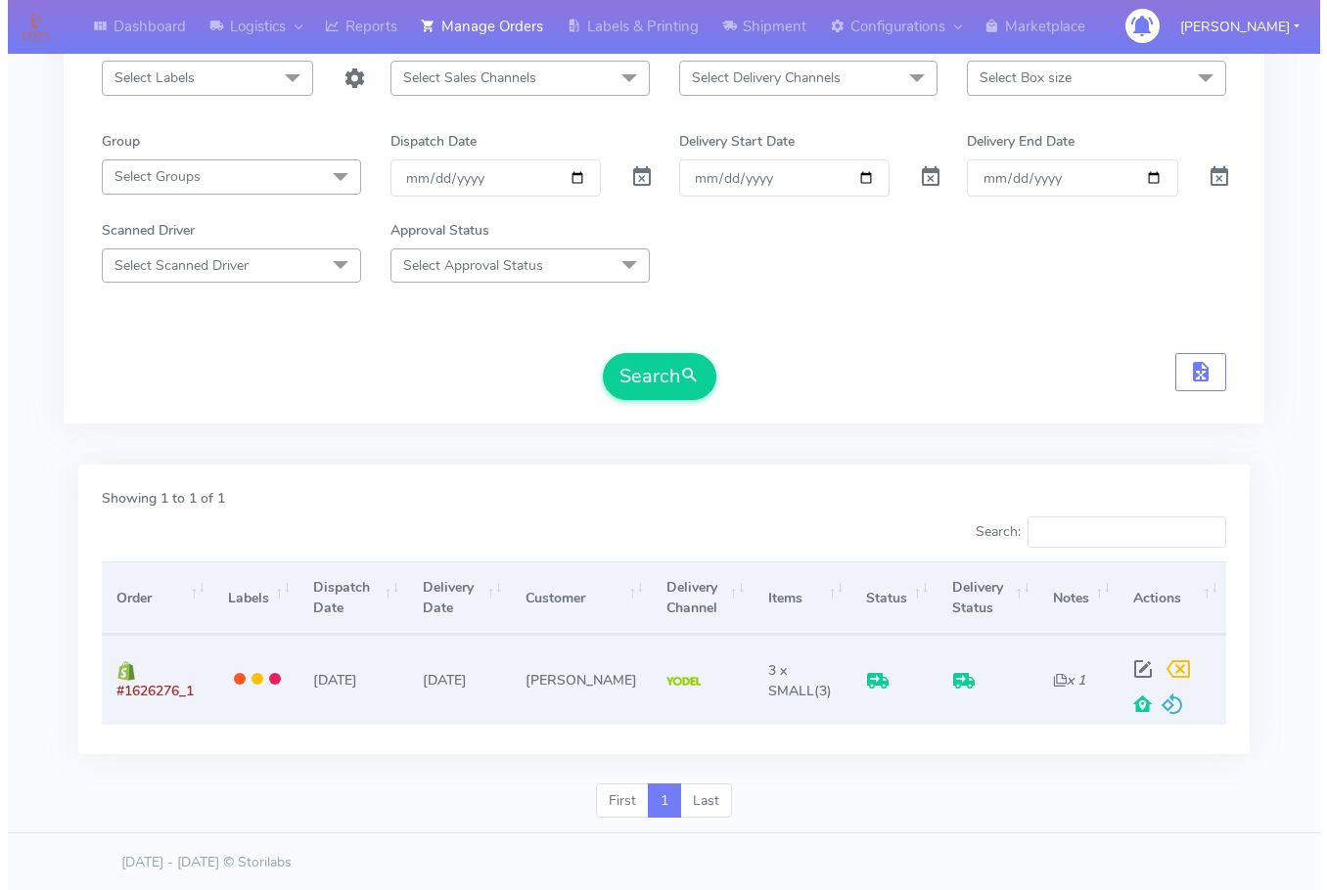
scroll to position [216, 0]
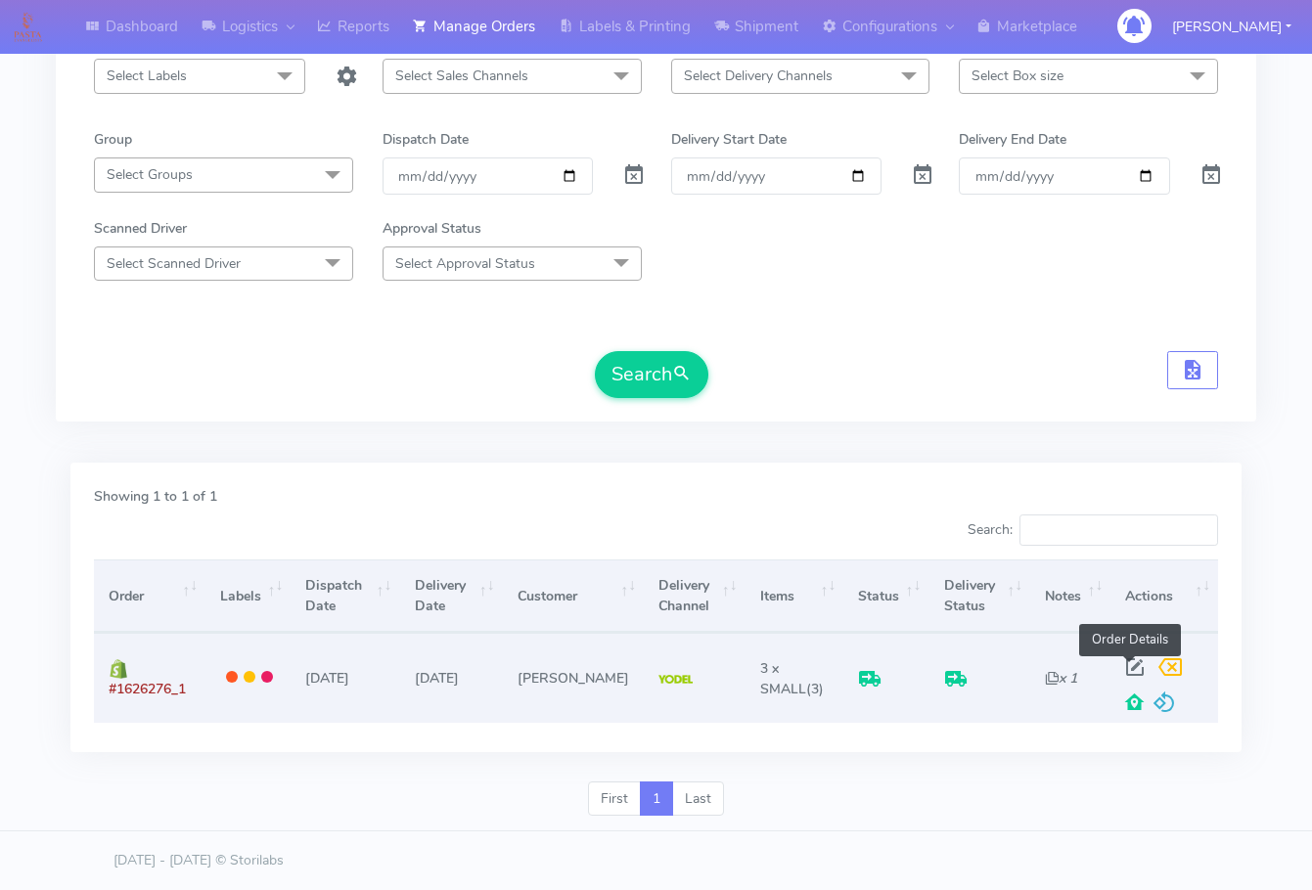
click at [1126, 663] on span at bounding box center [1134, 671] width 35 height 19
select select "5"
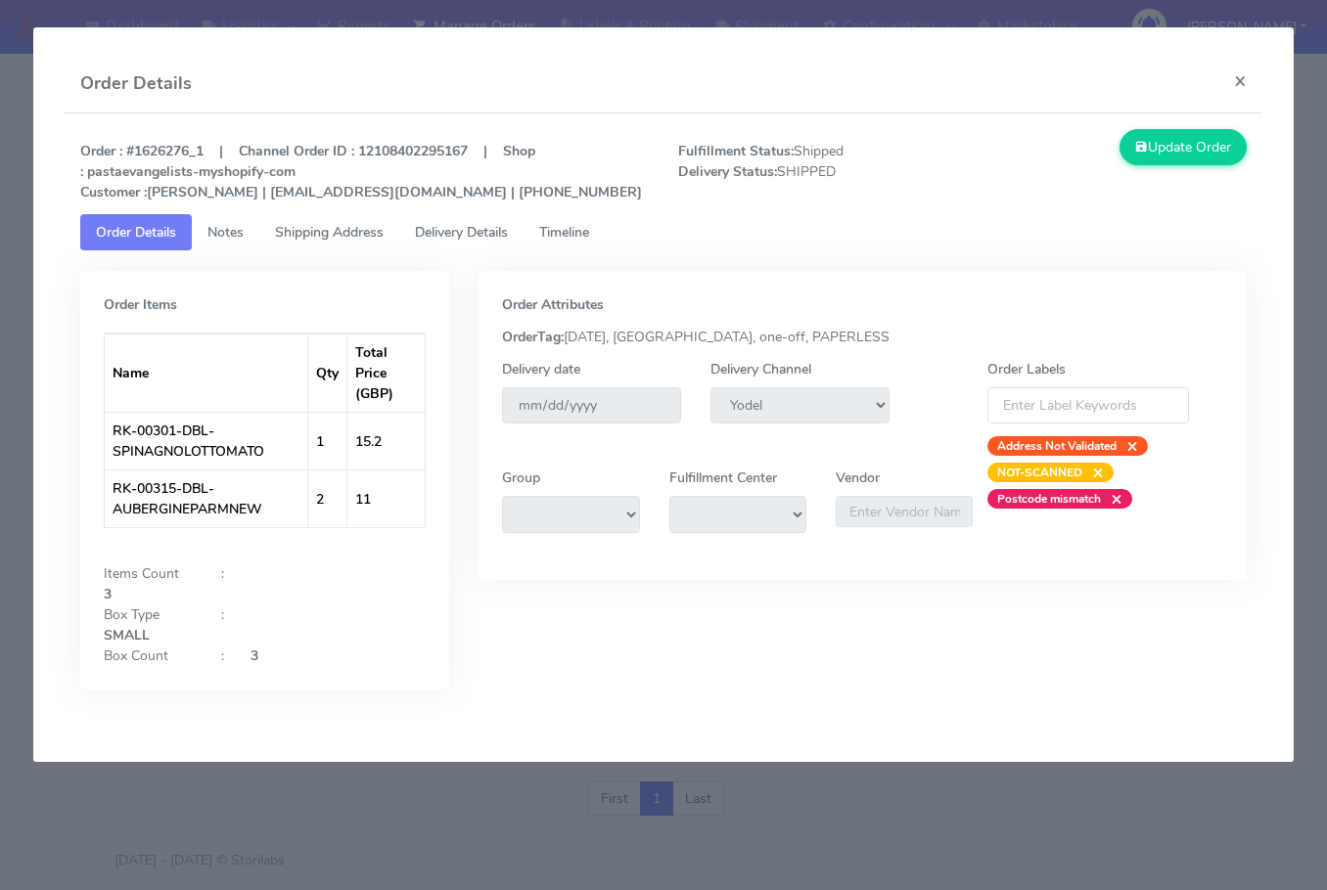
drag, startPoint x: 322, startPoint y: 230, endPoint x: 438, endPoint y: 230, distance: 116.4
click at [324, 230] on span "Shipping Address" at bounding box center [329, 232] width 109 height 19
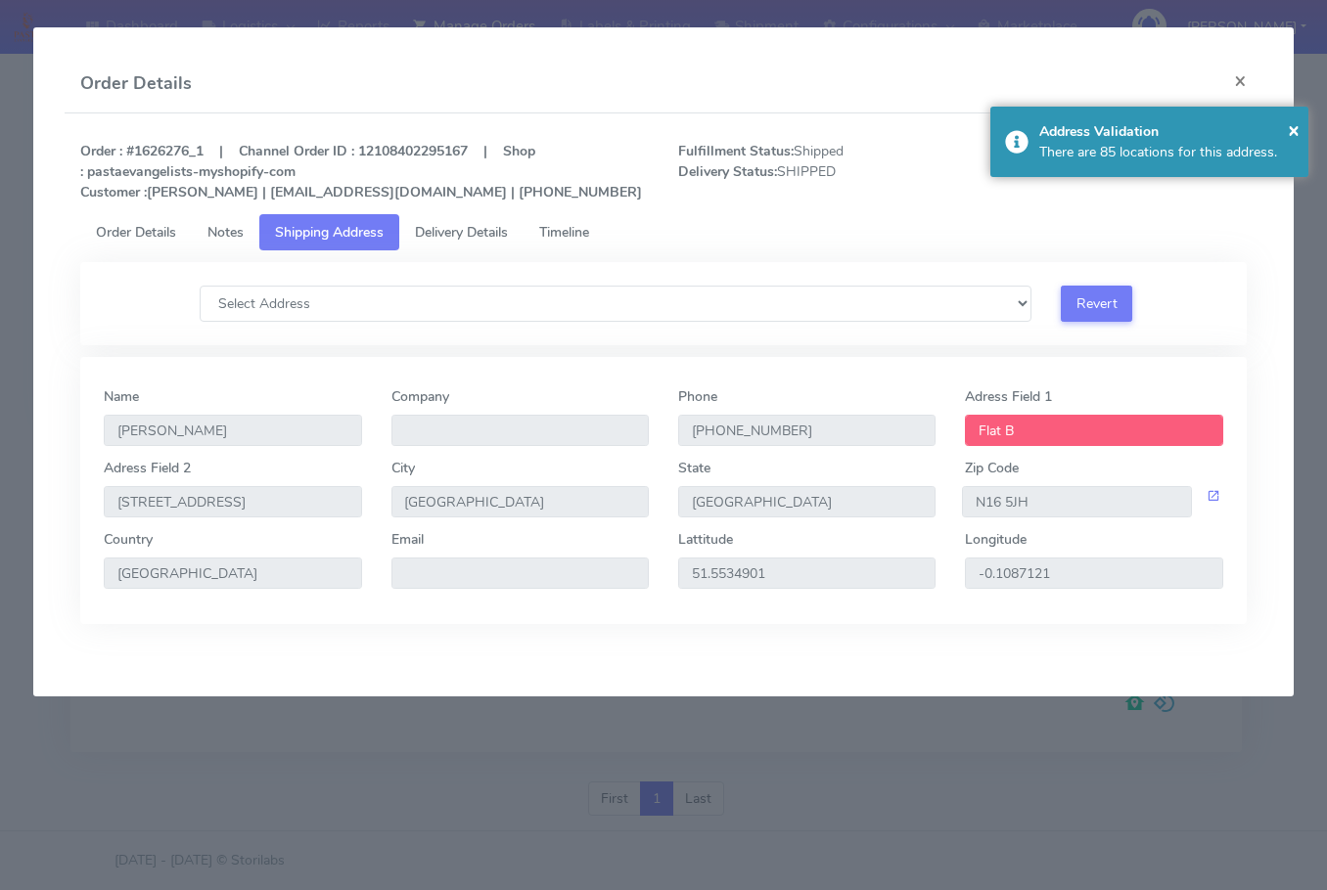
click at [456, 229] on span "Delivery Details" at bounding box center [461, 232] width 93 height 19
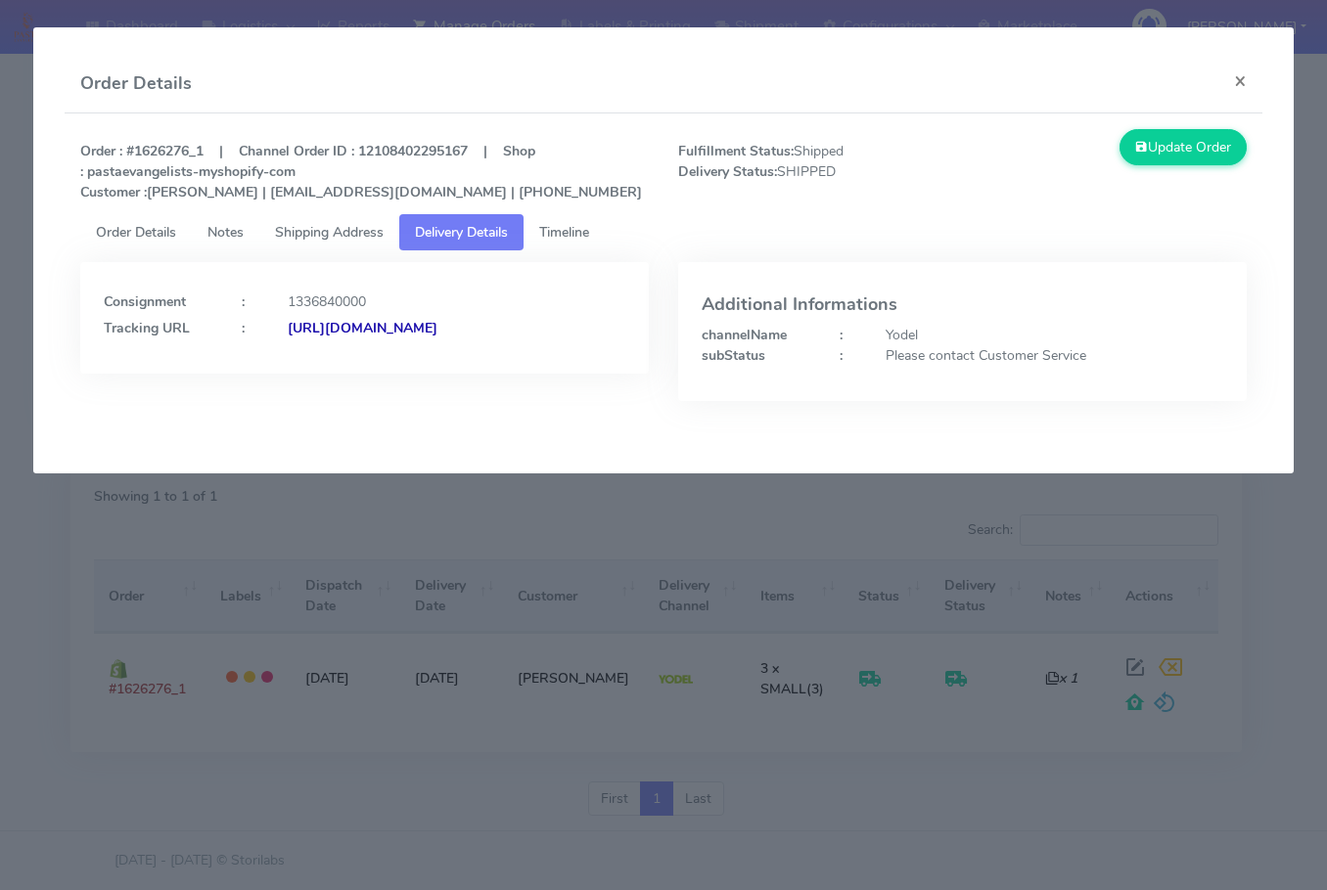
drag, startPoint x: 547, startPoint y: 380, endPoint x: 317, endPoint y: 400, distance: 230.8
click at [317, 400] on div "Consignment : 1336840000 Tracking URL : [URL][DOMAIN_NAME]" at bounding box center [365, 346] width 598 height 168
copy strong "JJD0002249960902152"
click at [1244, 86] on button "×" at bounding box center [1240, 81] width 44 height 52
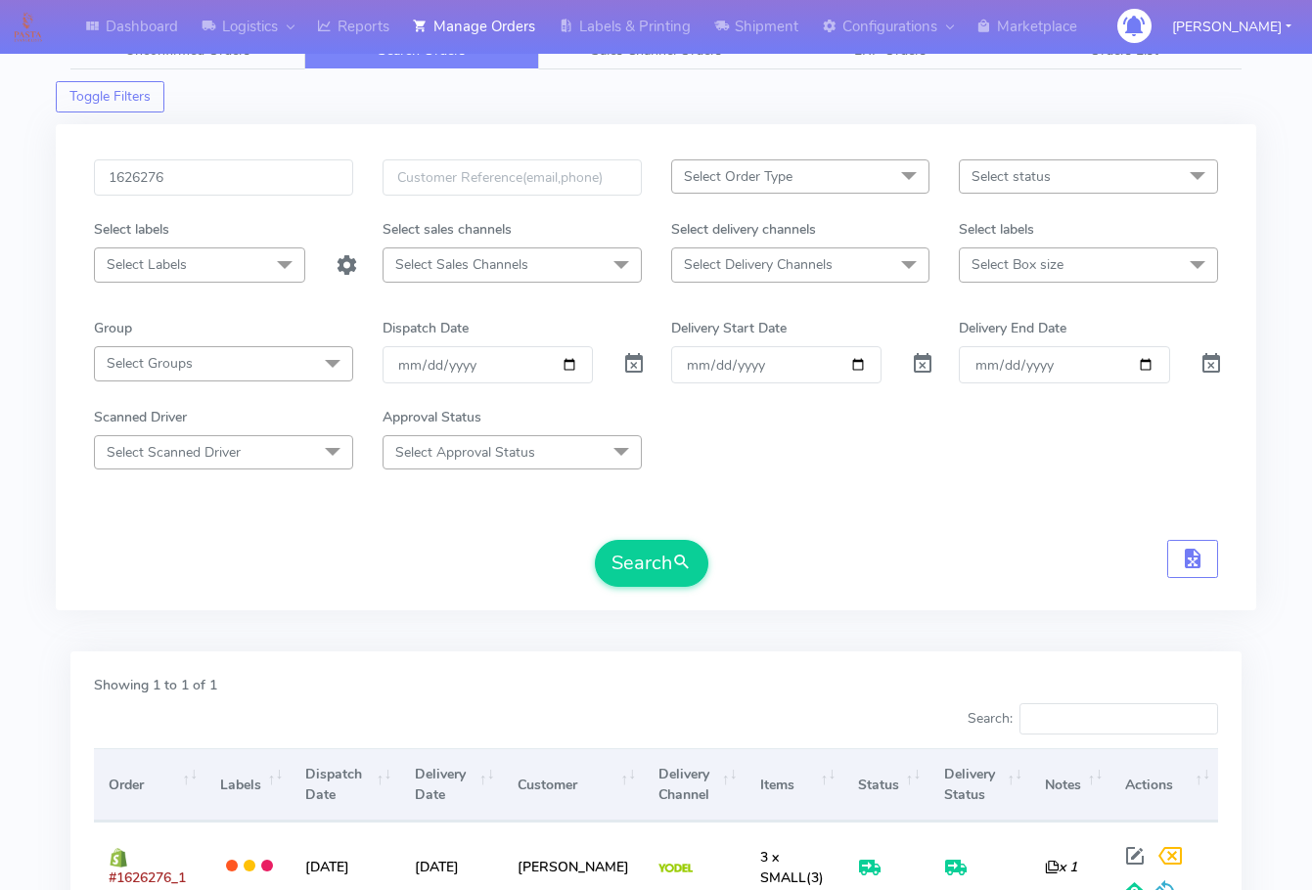
scroll to position [0, 0]
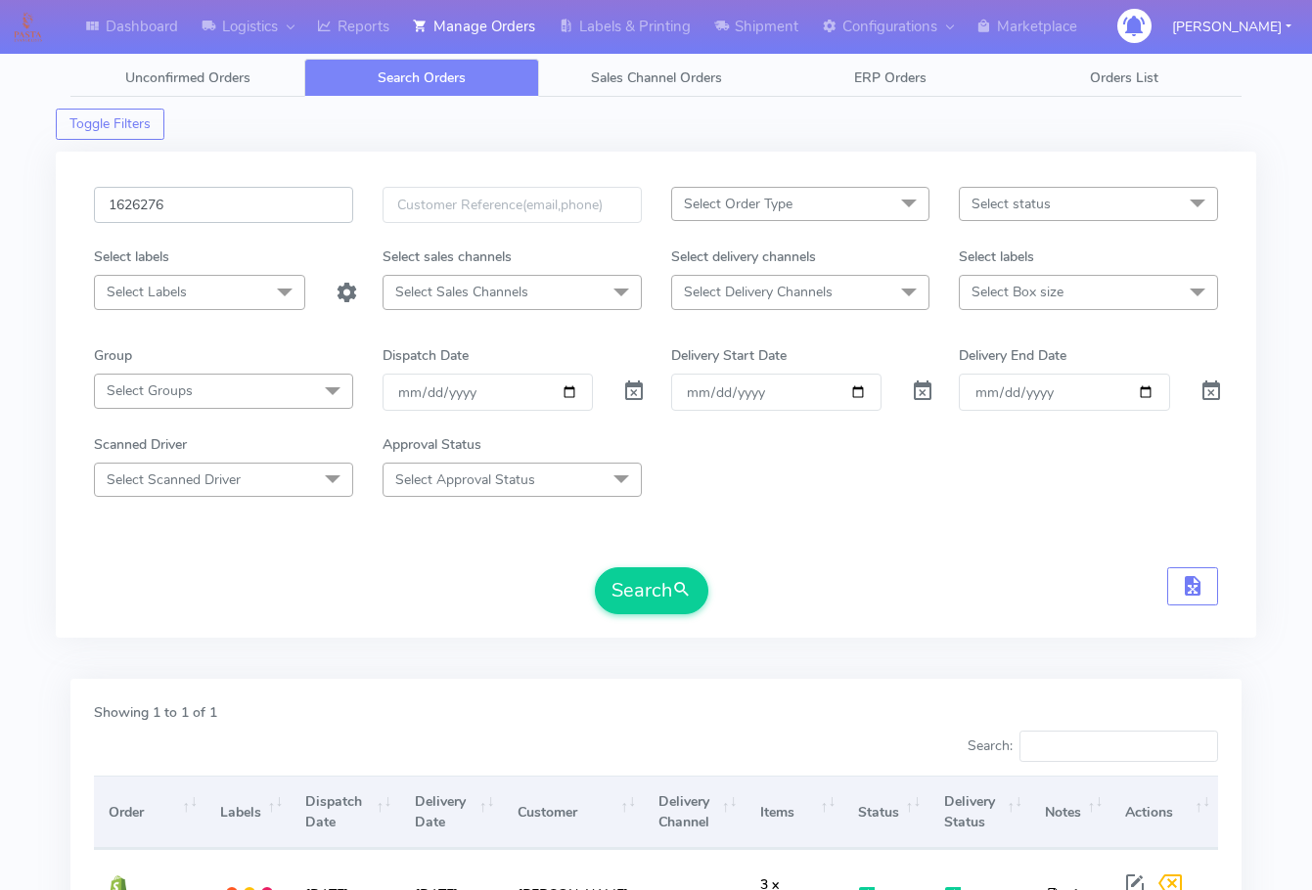
click at [209, 204] on input "1626276" at bounding box center [223, 205] width 259 height 36
paste input "5917"
click at [618, 573] on button "Search" at bounding box center [651, 590] width 113 height 47
click at [222, 185] on div "1625917 Select Order Type Select All MEALS ATAVI One Off Pasta Club Gift Kit Ev…" at bounding box center [656, 395] width 1200 height 486
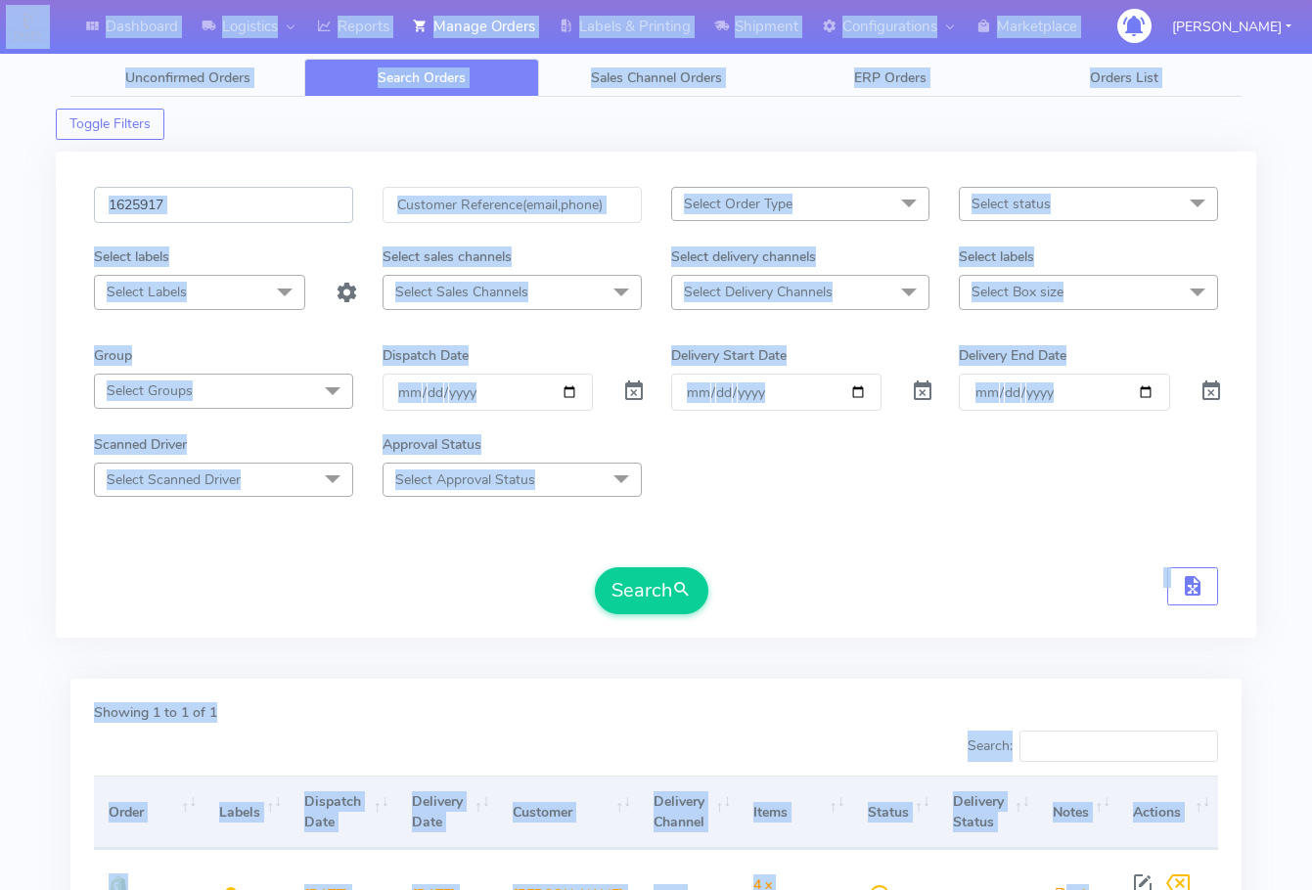
click at [229, 201] on input "1625917" at bounding box center [223, 205] width 259 height 36
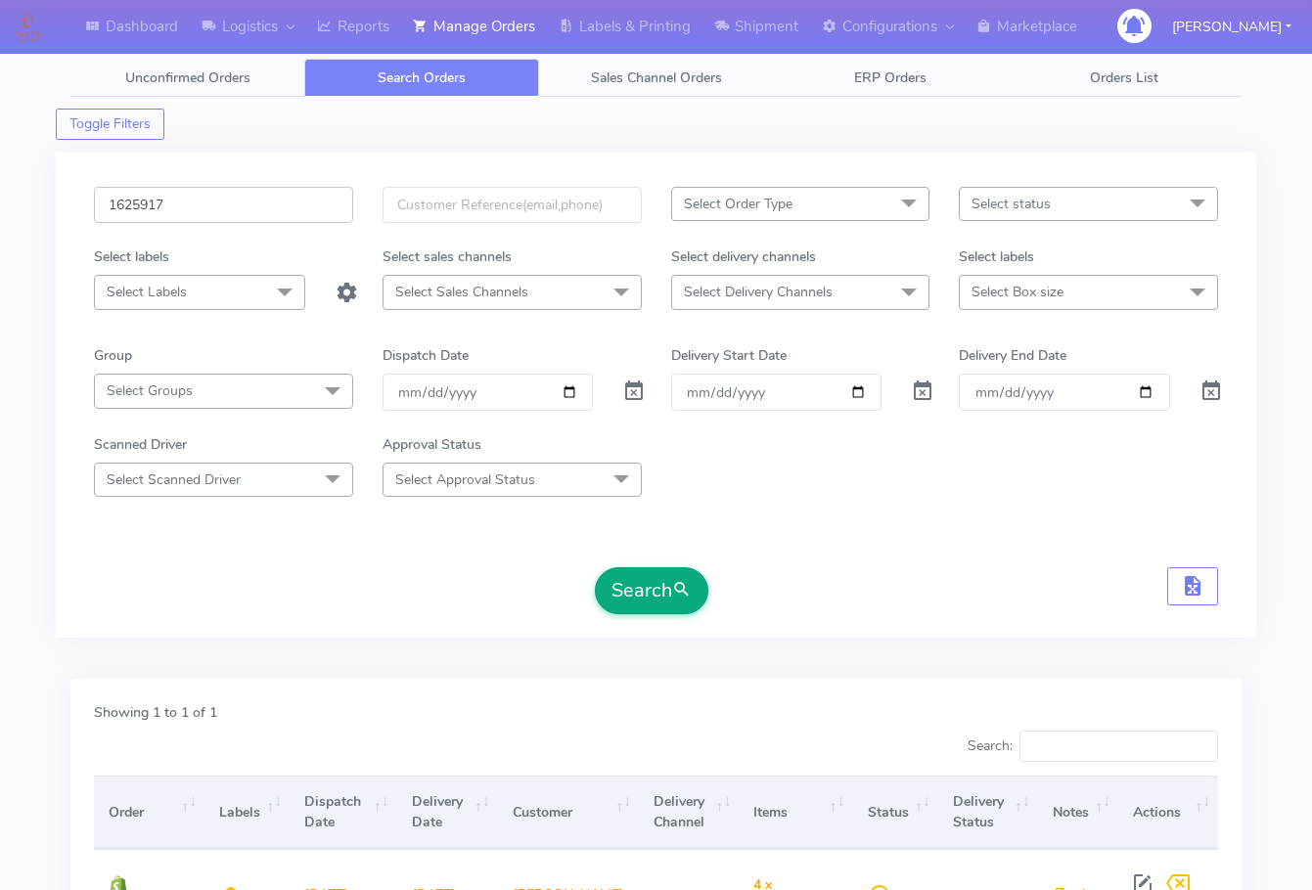
paste input "1853"
click at [656, 595] on button "Search" at bounding box center [651, 590] width 113 height 47
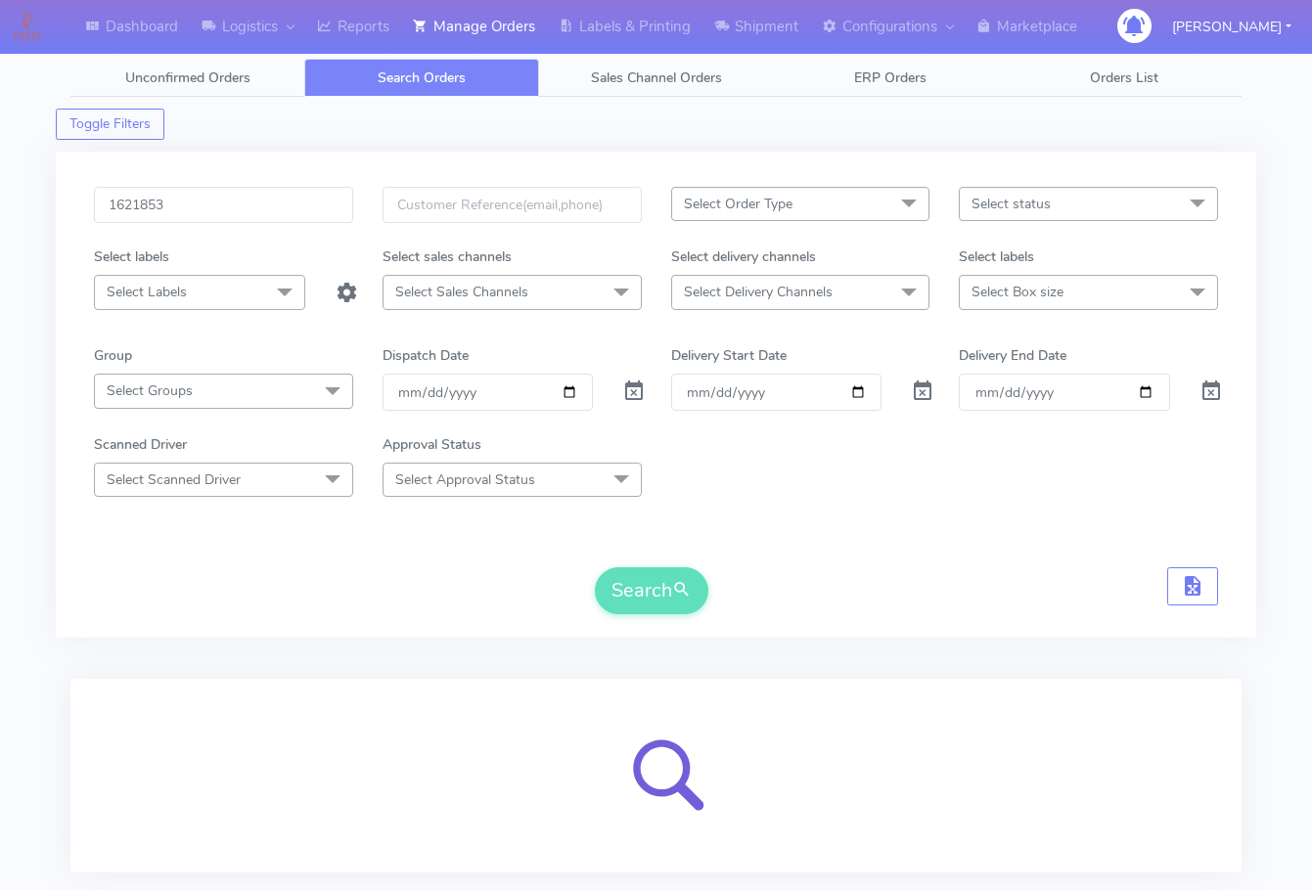
drag, startPoint x: 102, startPoint y: 666, endPoint x: 136, endPoint y: 668, distance: 34.3
click at [102, 666] on div "1621853 Select Order Type Select All MEALS ATAVI One Off Pasta Club Gift Kit Ev…" at bounding box center [656, 403] width 1200 height 527
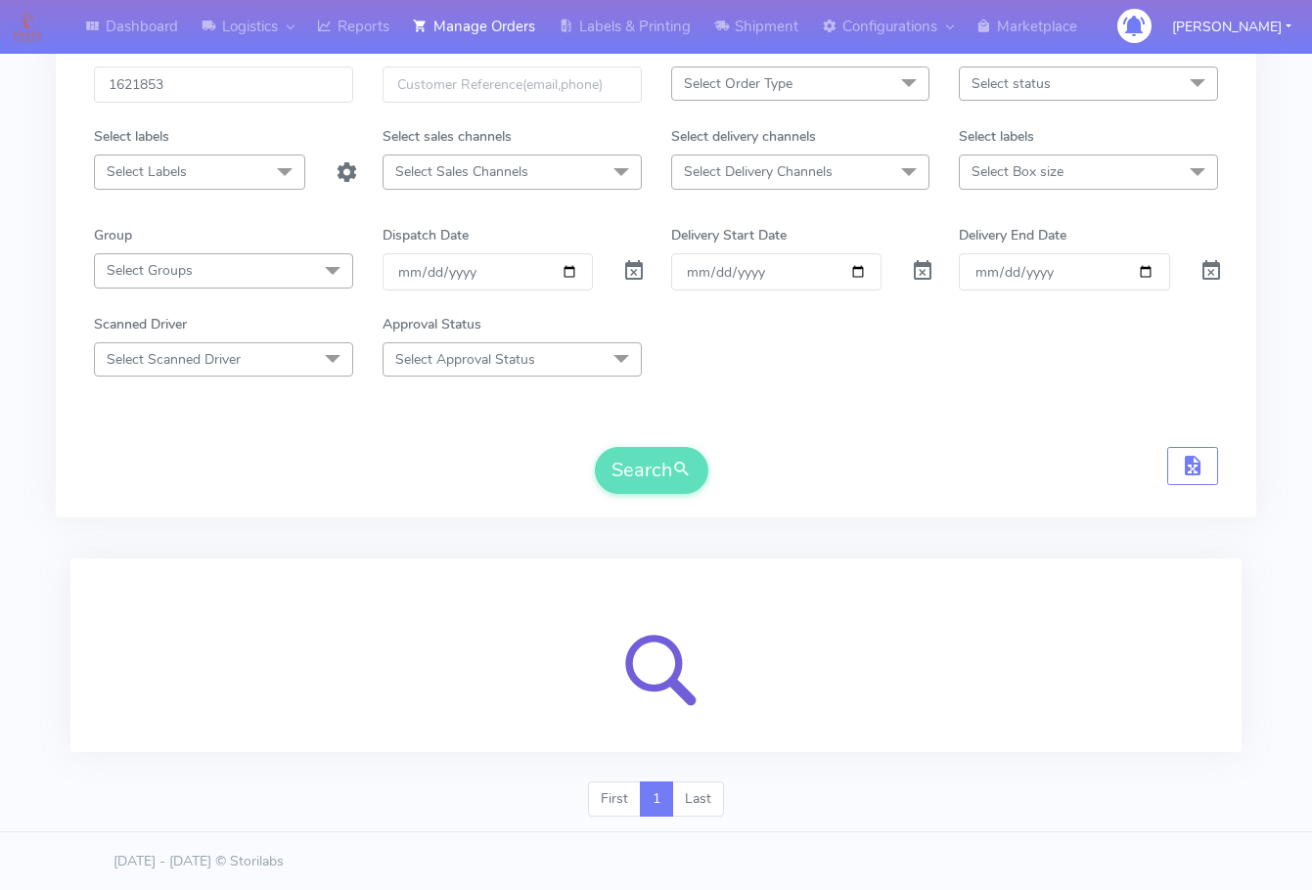
scroll to position [121, 0]
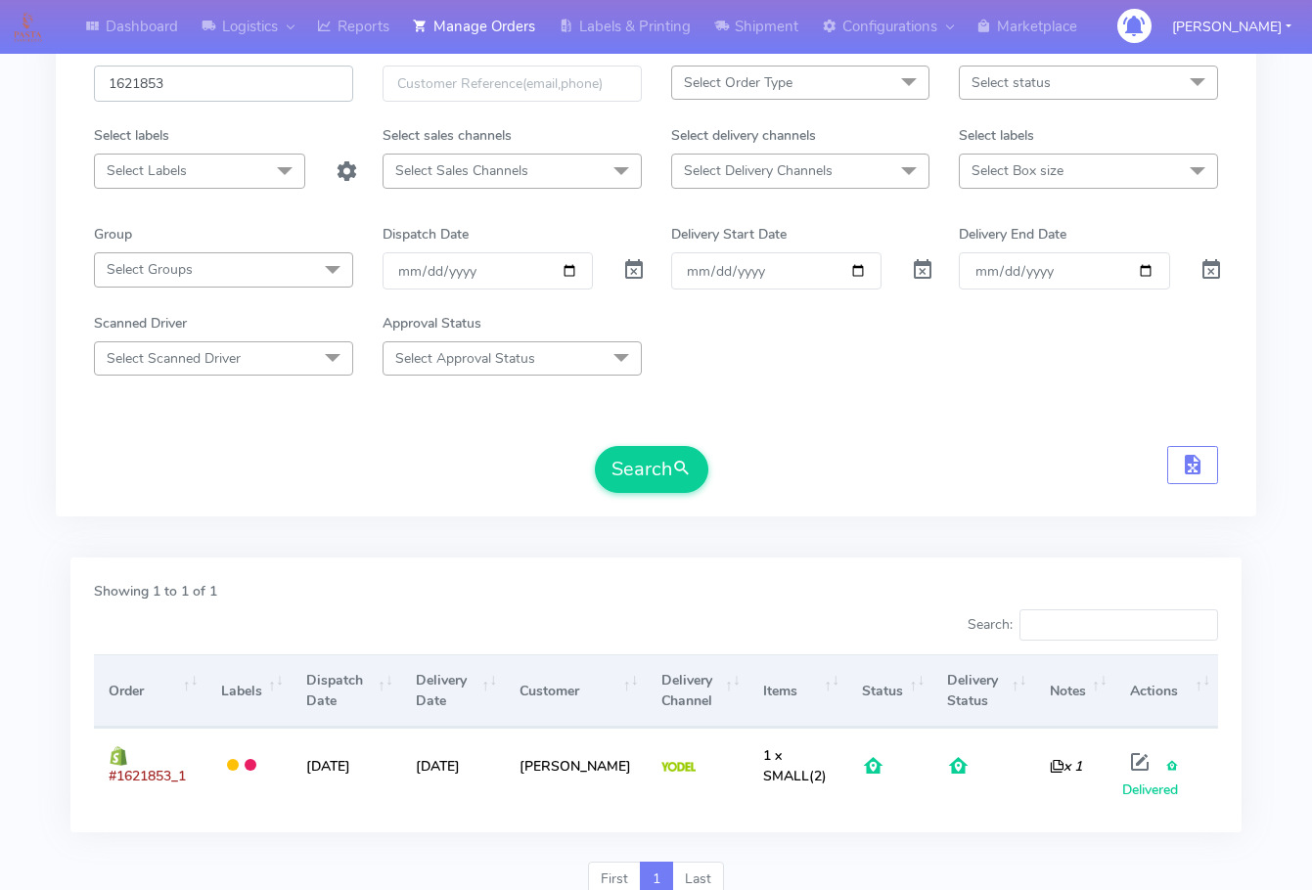
click at [240, 85] on input "1621853" at bounding box center [223, 84] width 259 height 36
paste input "6742"
type input "1626742"
click at [656, 483] on button "Search" at bounding box center [651, 469] width 113 height 47
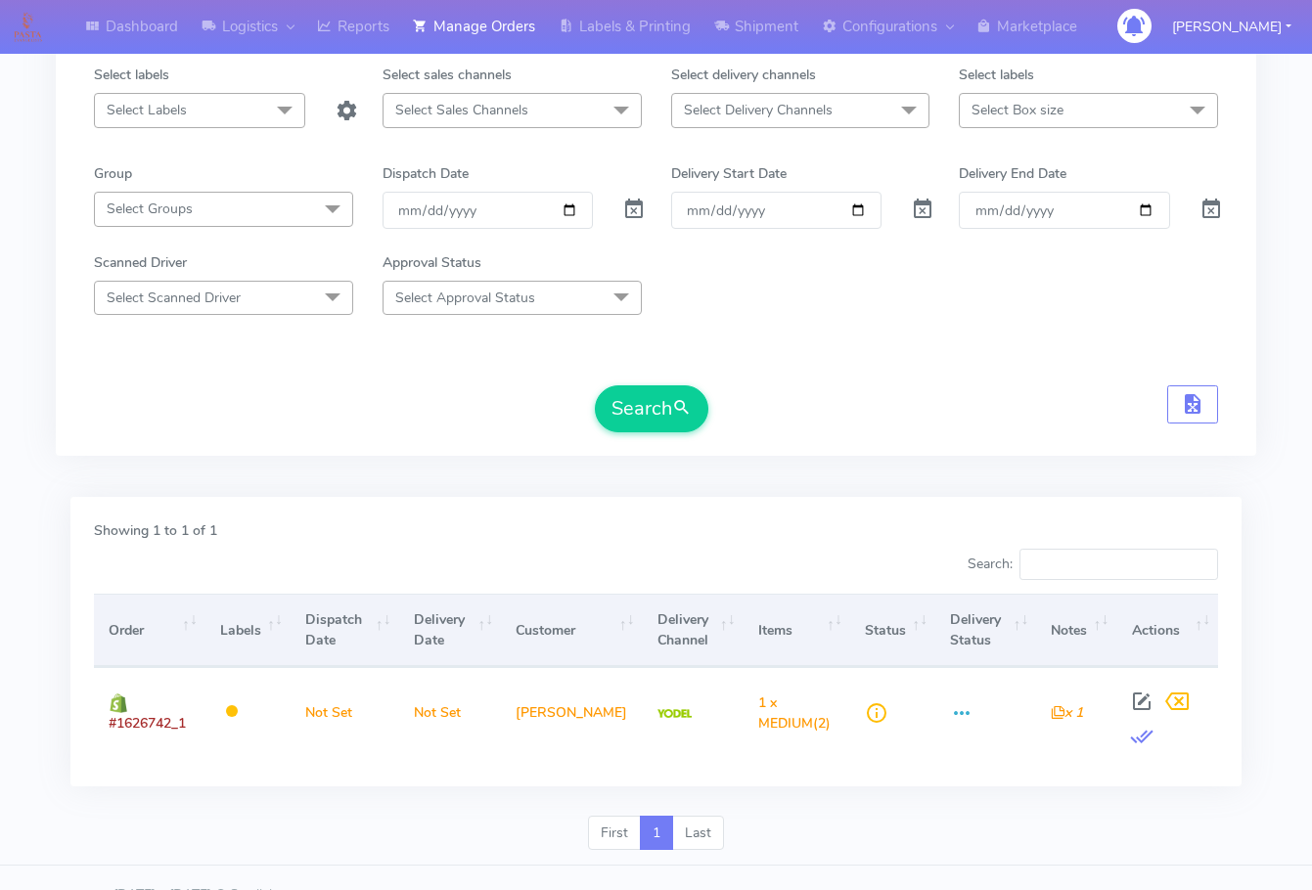
scroll to position [216, 0]
